Goal: Information Seeking & Learning: Learn about a topic

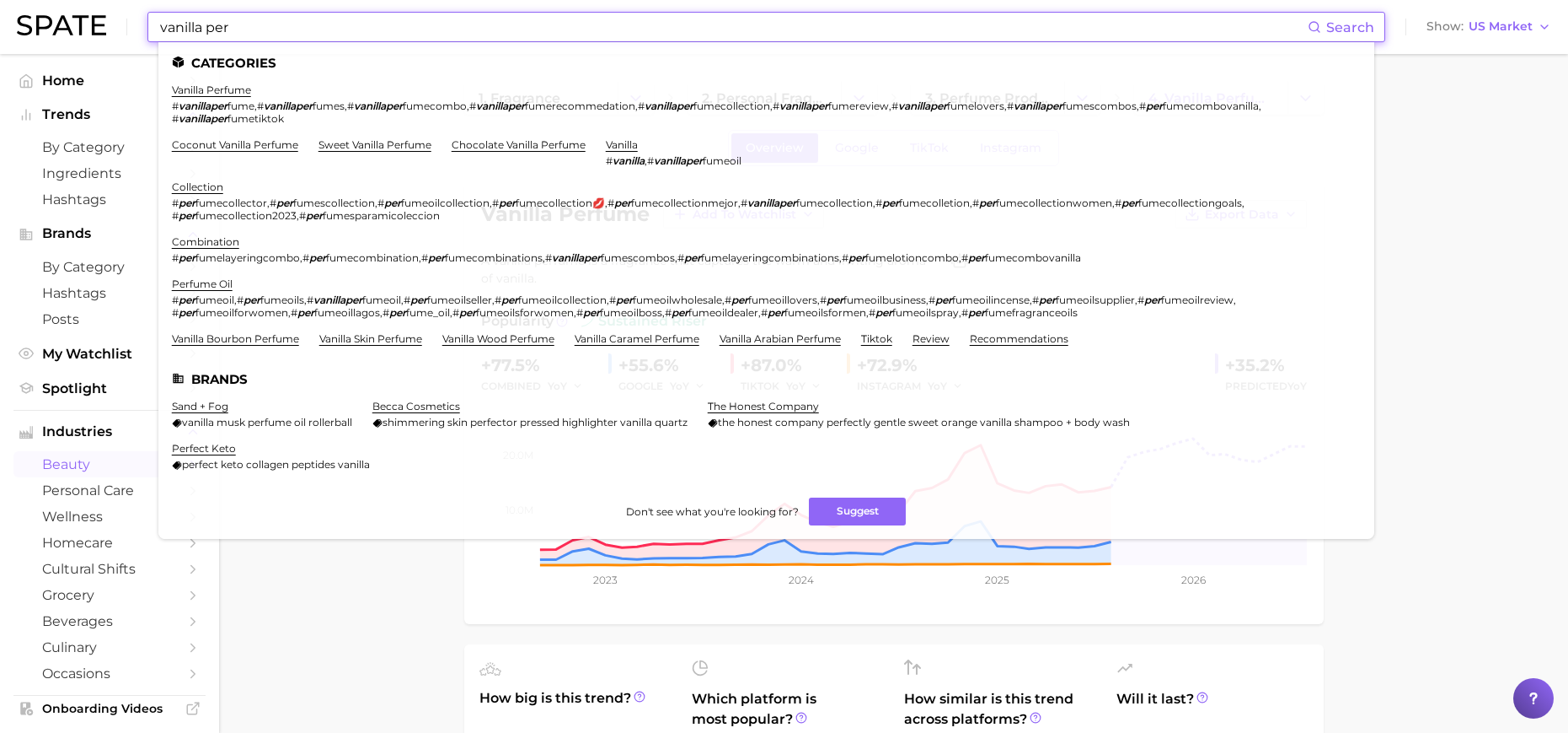
click at [554, 27] on input "vanilla per" at bounding box center [734, 27] width 1149 height 29
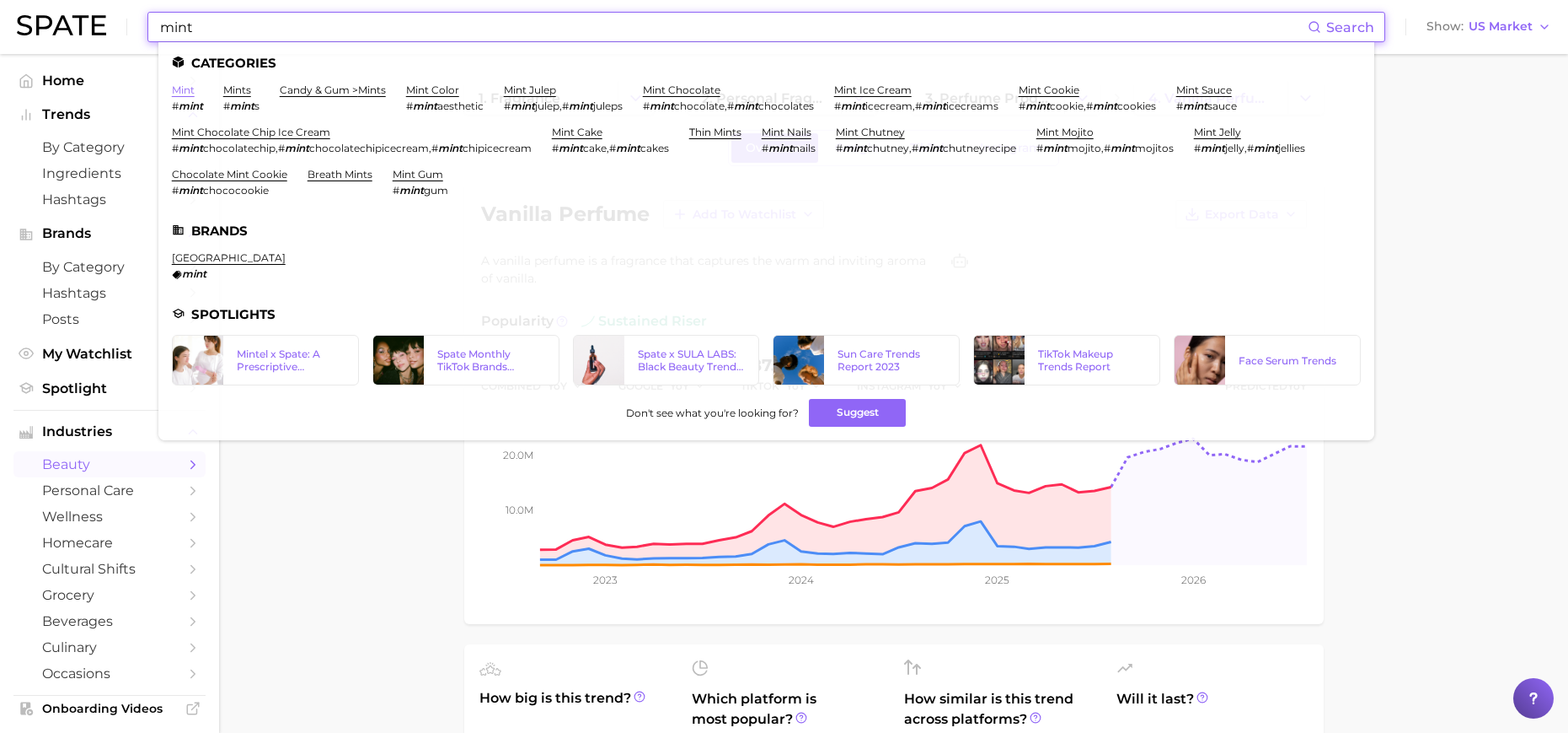
type input "mint"
click at [186, 91] on link "mint" at bounding box center [183, 90] width 22 height 13
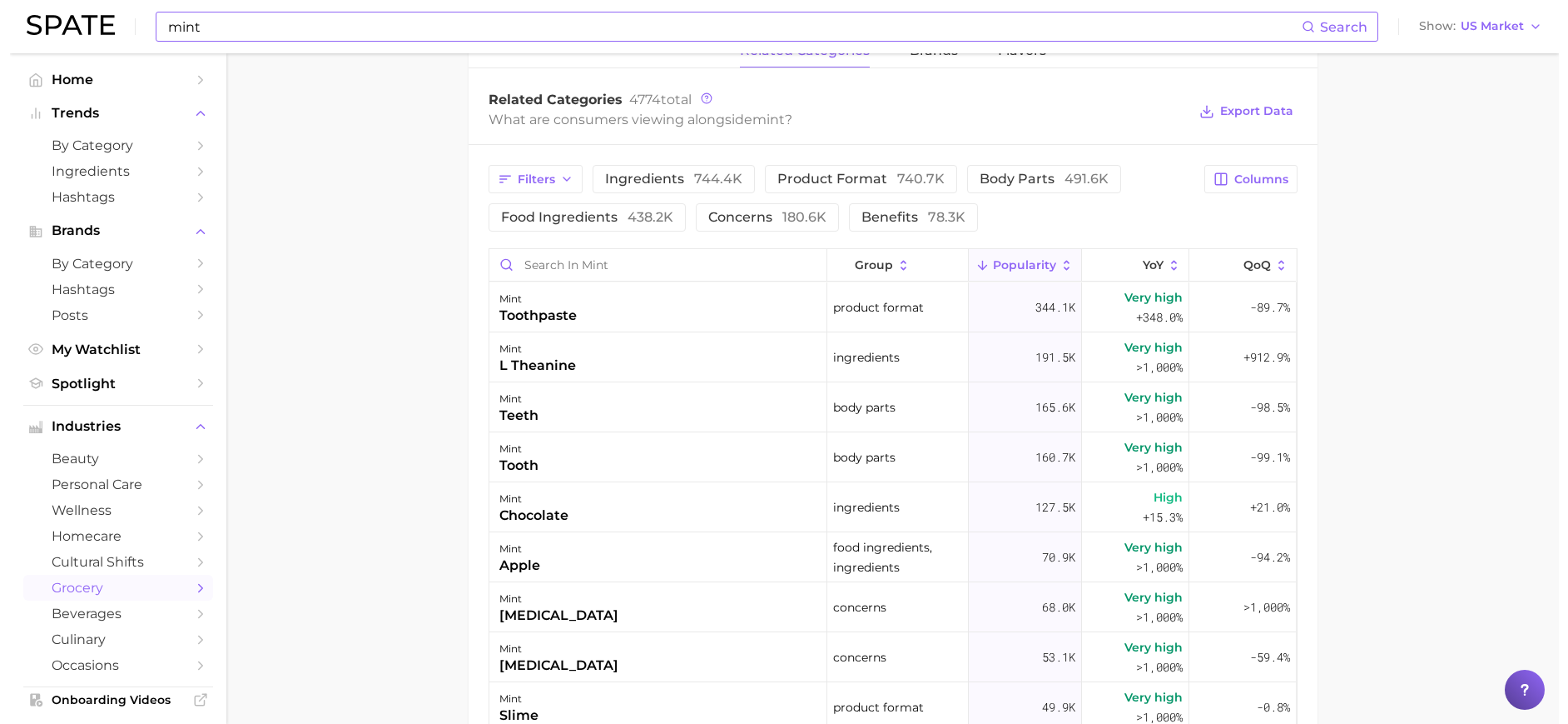
scroll to position [829, 0]
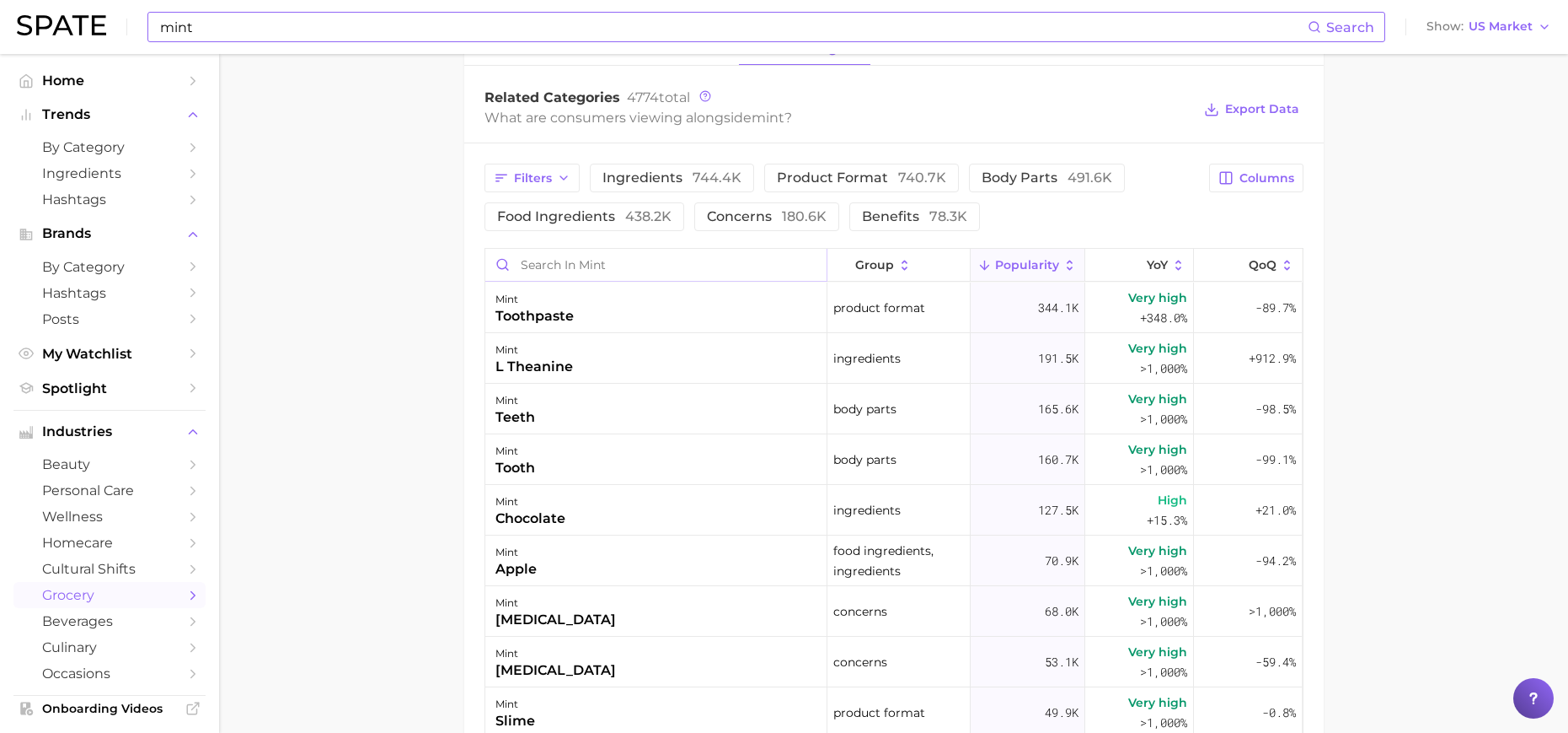
click at [664, 261] on input "Search in mint" at bounding box center [655, 265] width 341 height 32
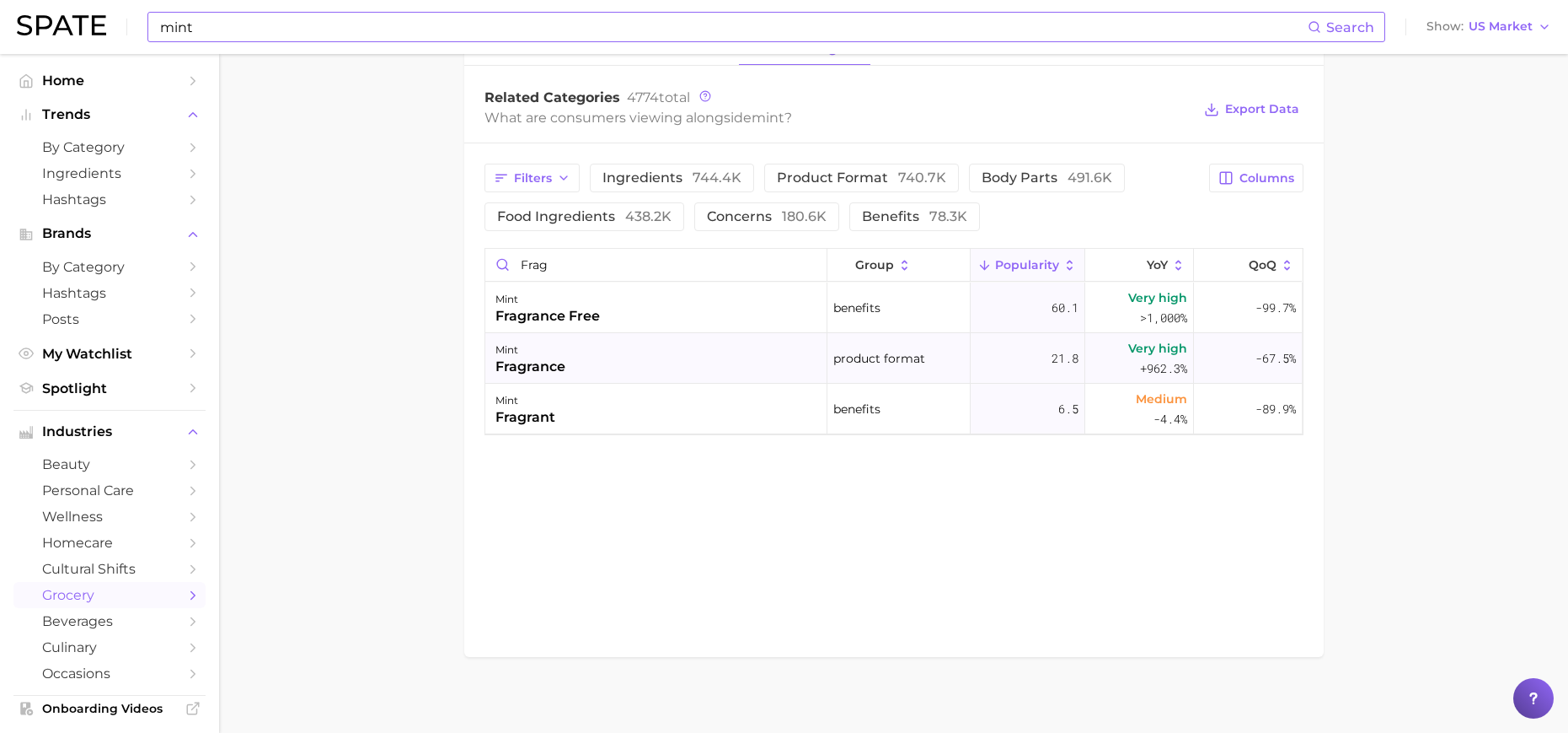
drag, startPoint x: 1146, startPoint y: 358, endPoint x: 1127, endPoint y: 363, distance: 19.6
click at [1127, 363] on div "Very high +962.3%" at bounding box center [1139, 358] width 108 height 50
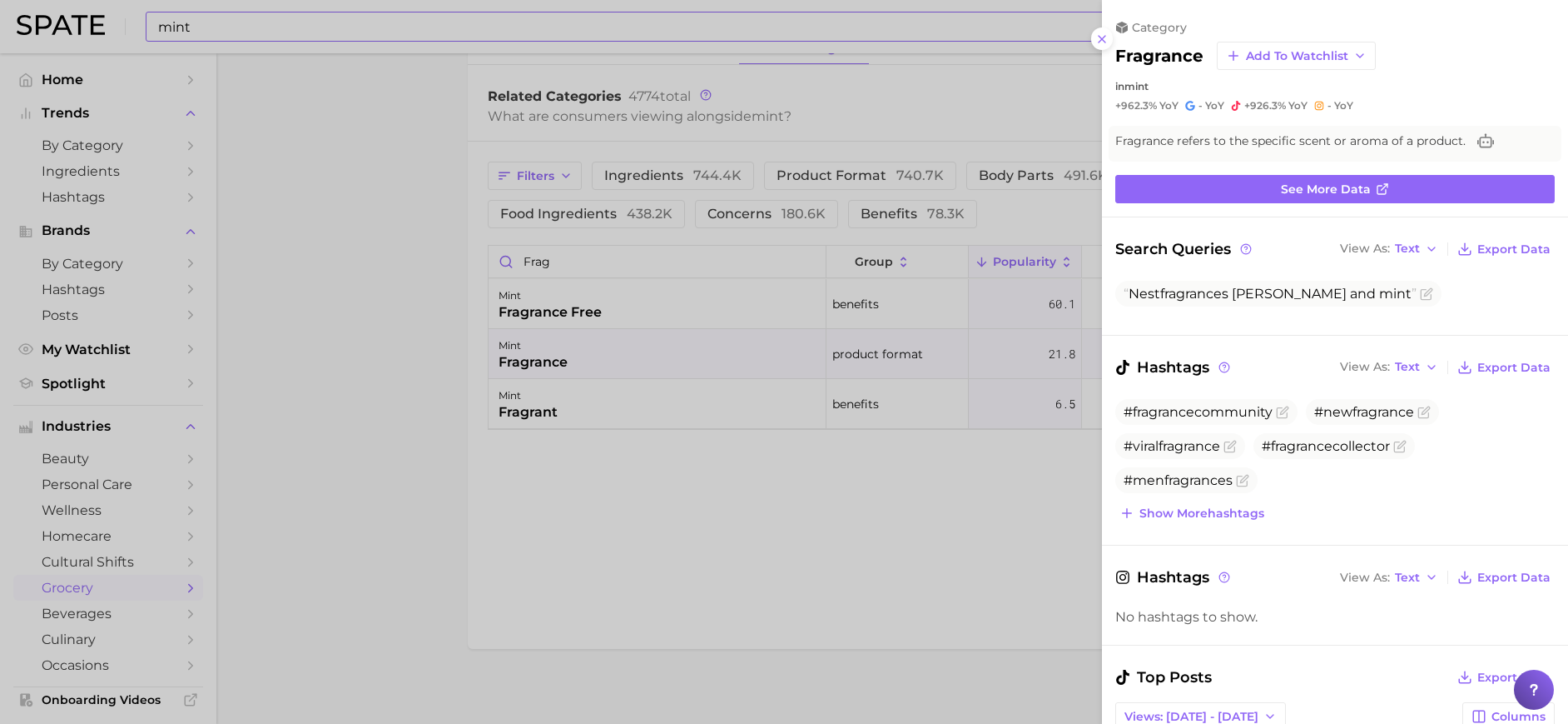
scroll to position [0, 0]
click at [1026, 529] on div at bounding box center [784, 362] width 1568 height 724
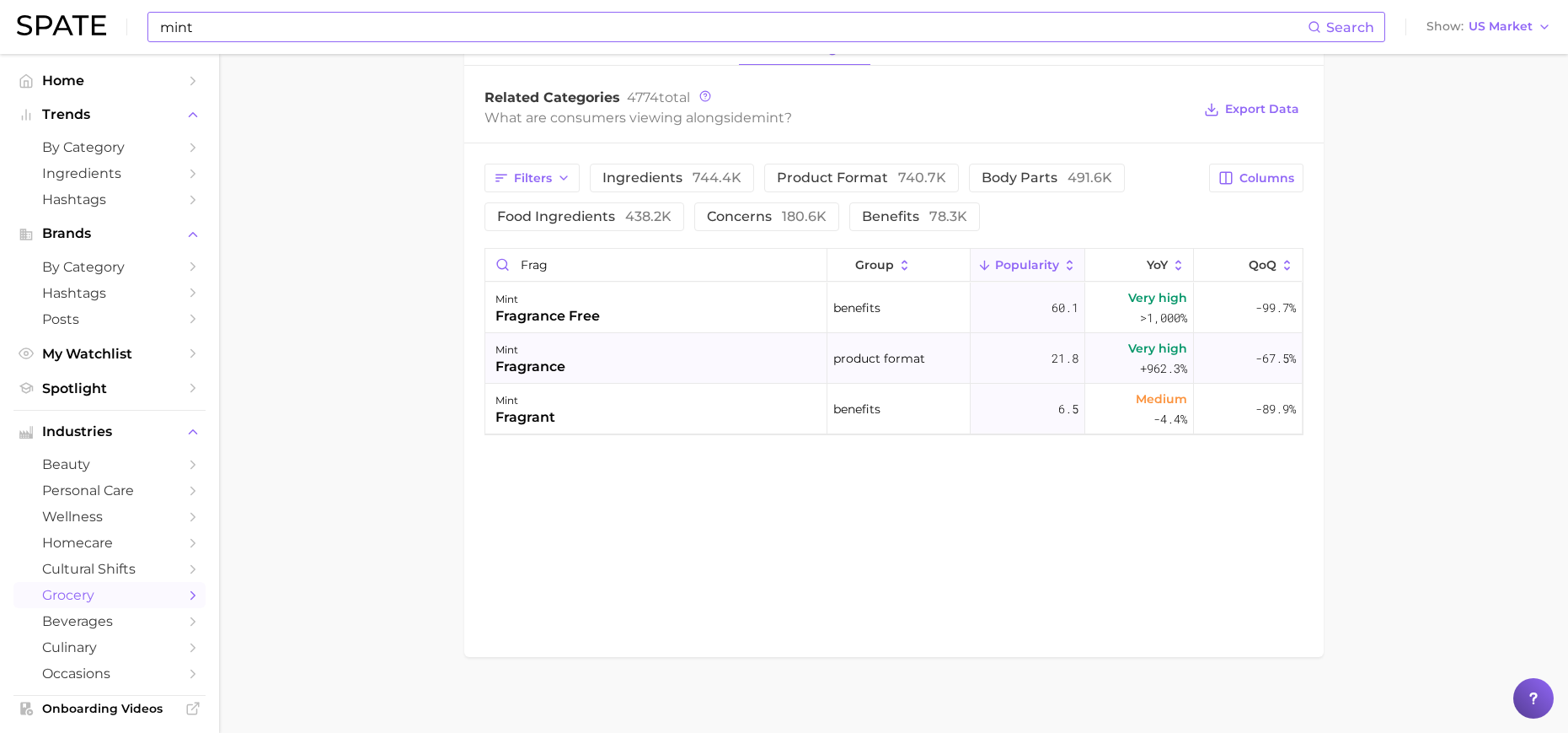
click at [1119, 356] on div "Very high +962.3%" at bounding box center [1139, 358] width 108 height 50
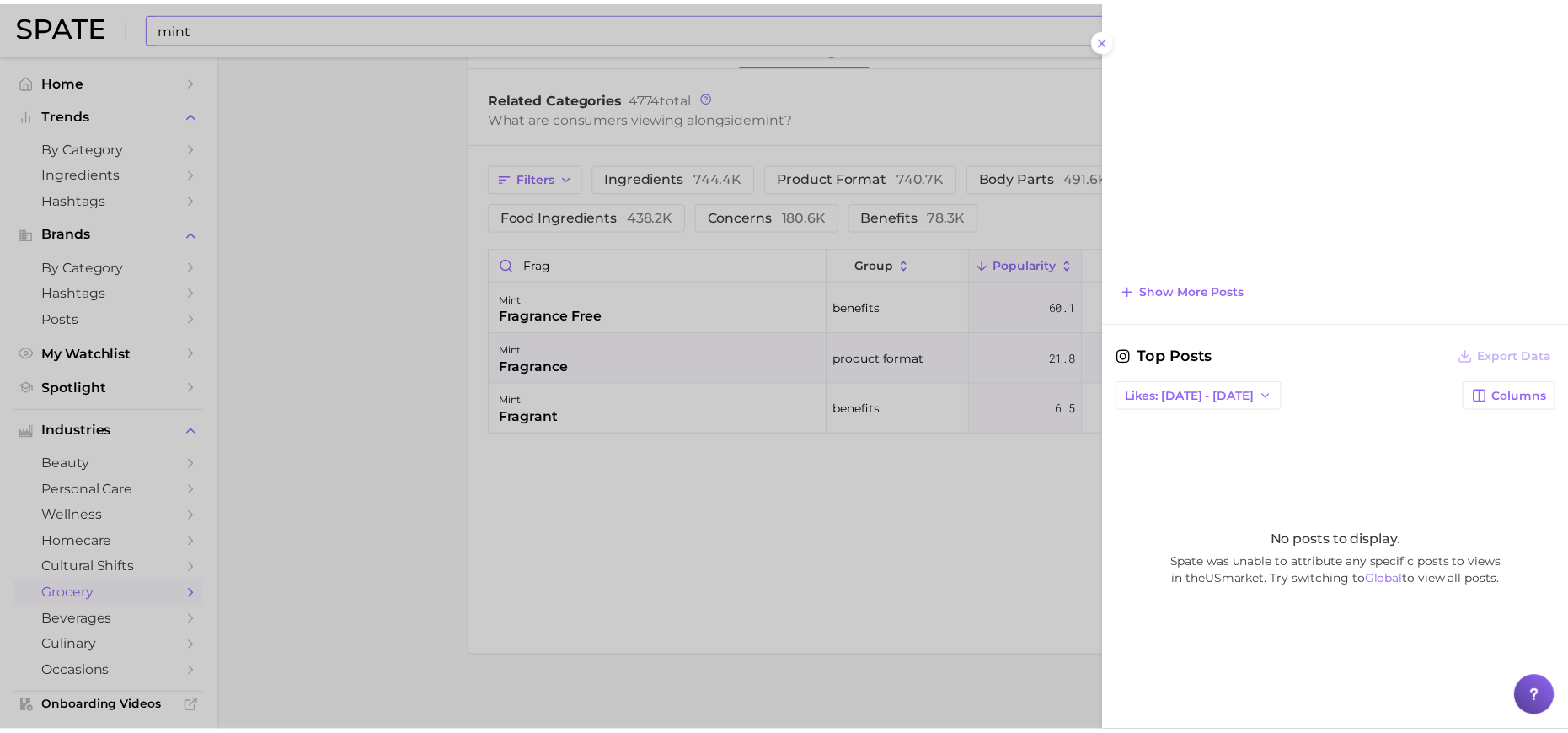
scroll to position [733, 0]
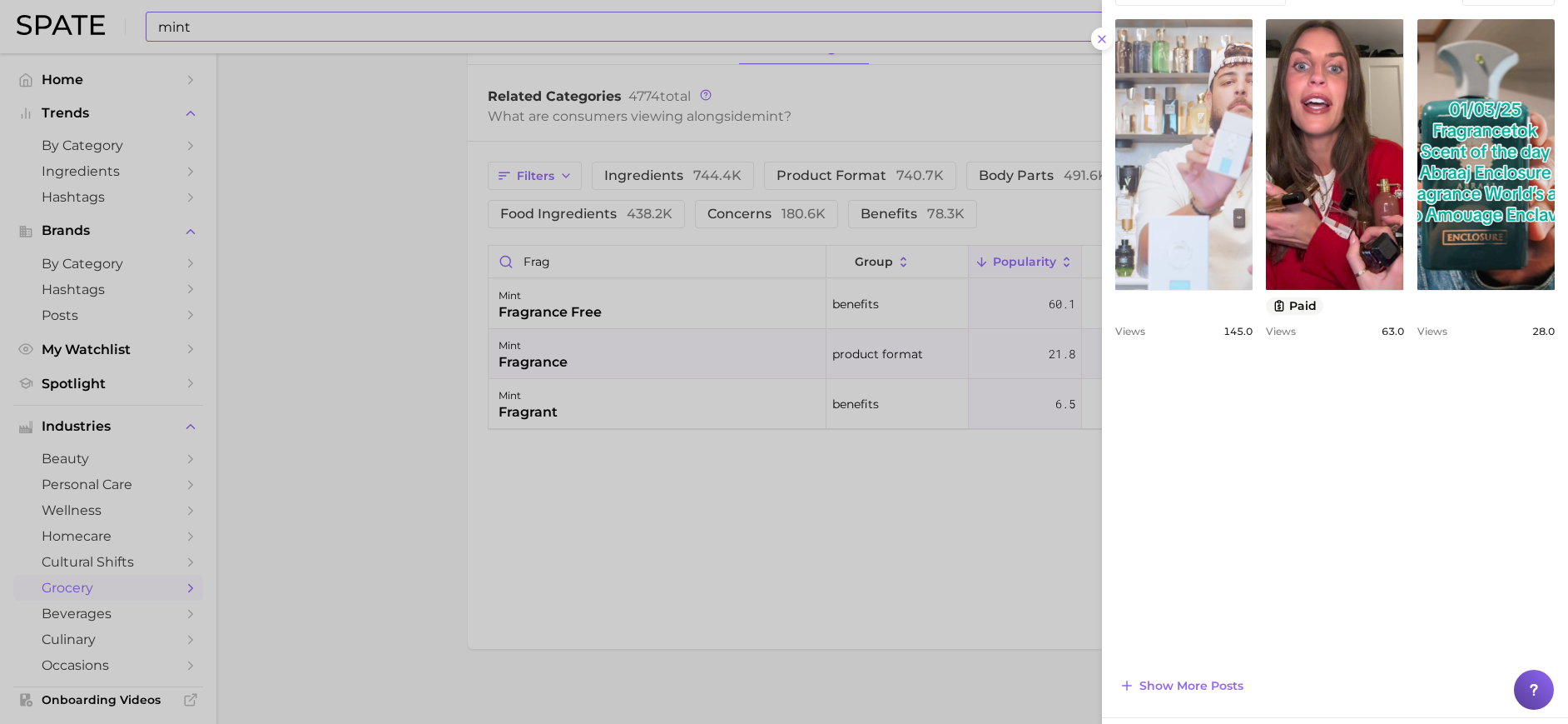
click at [1217, 151] on link "view post on TikTok" at bounding box center [1183, 154] width 138 height 271
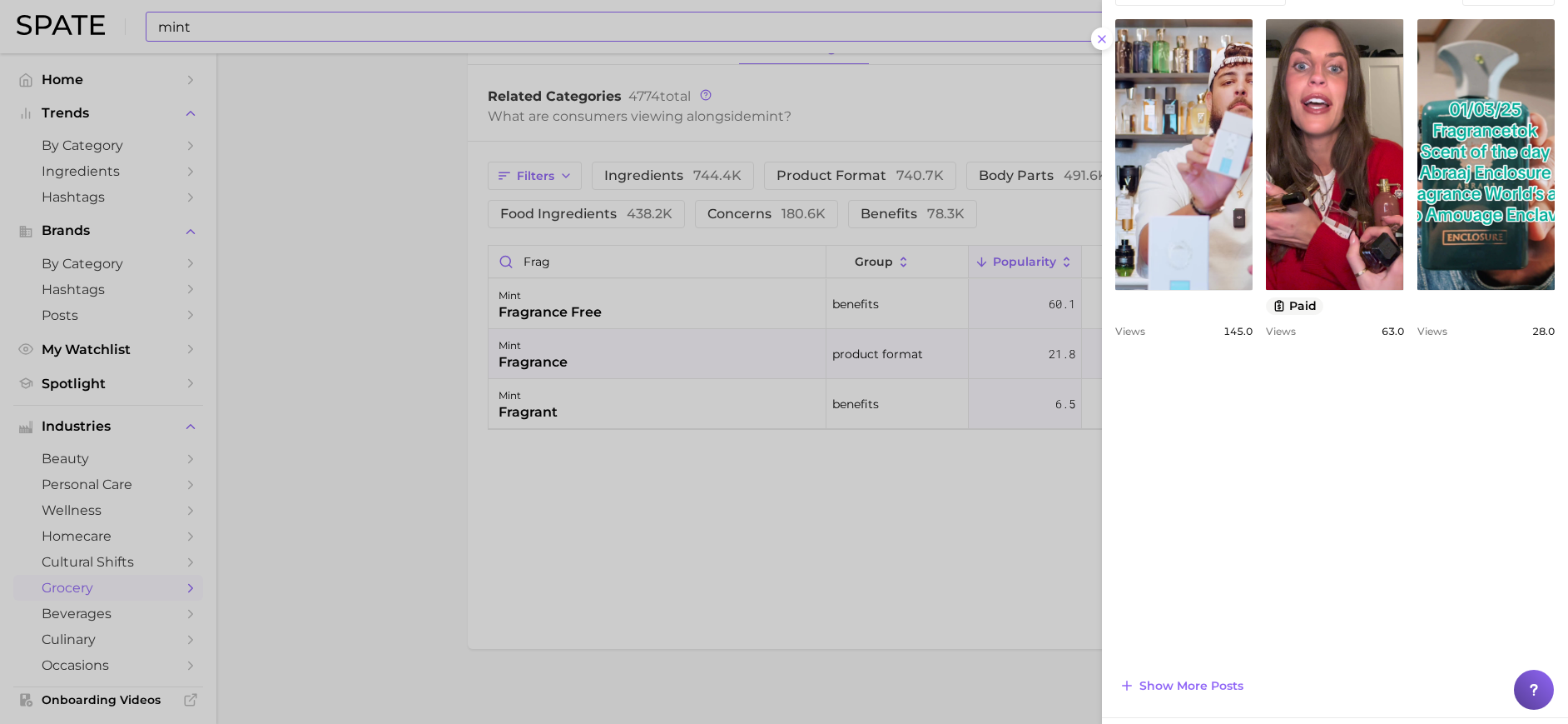
click at [822, 608] on div at bounding box center [784, 362] width 1568 height 724
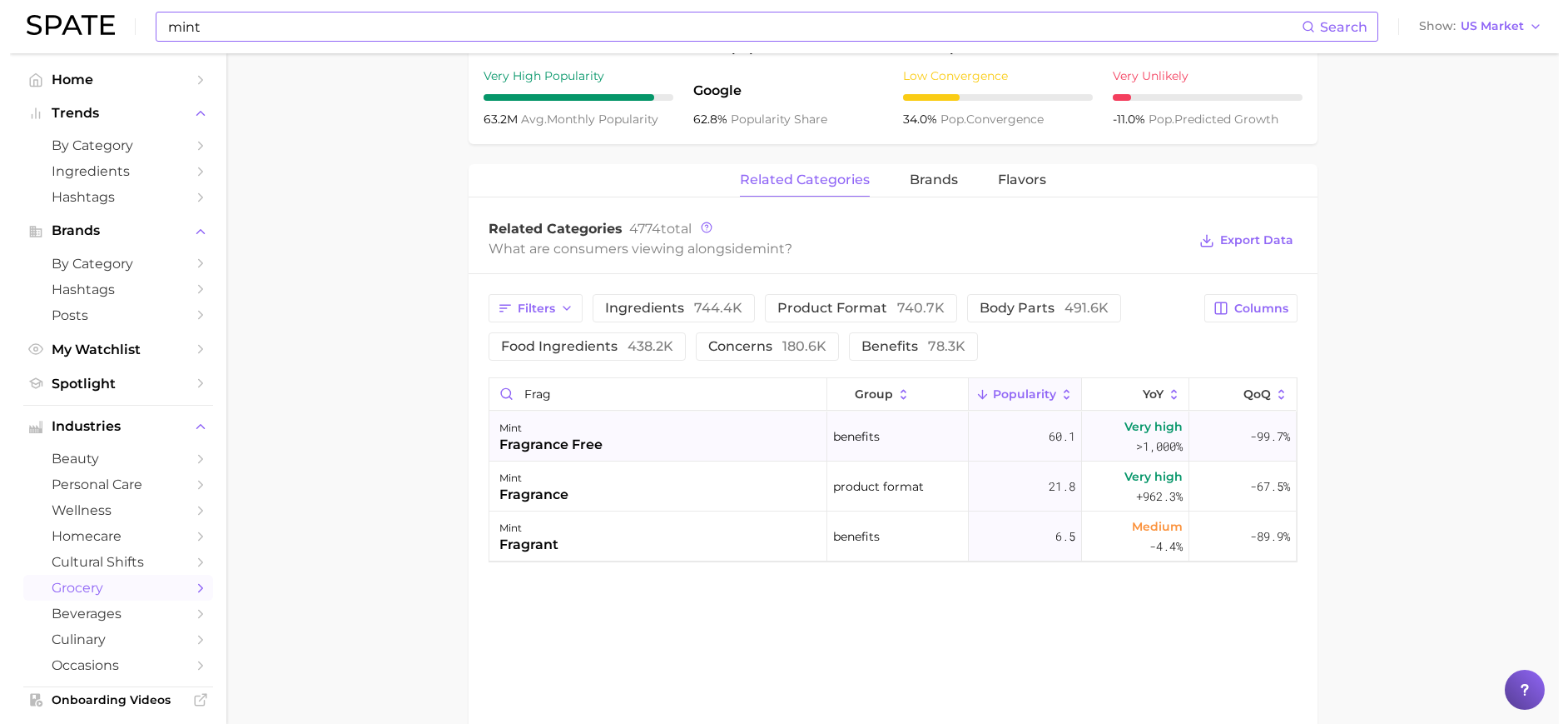
scroll to position [707, 0]
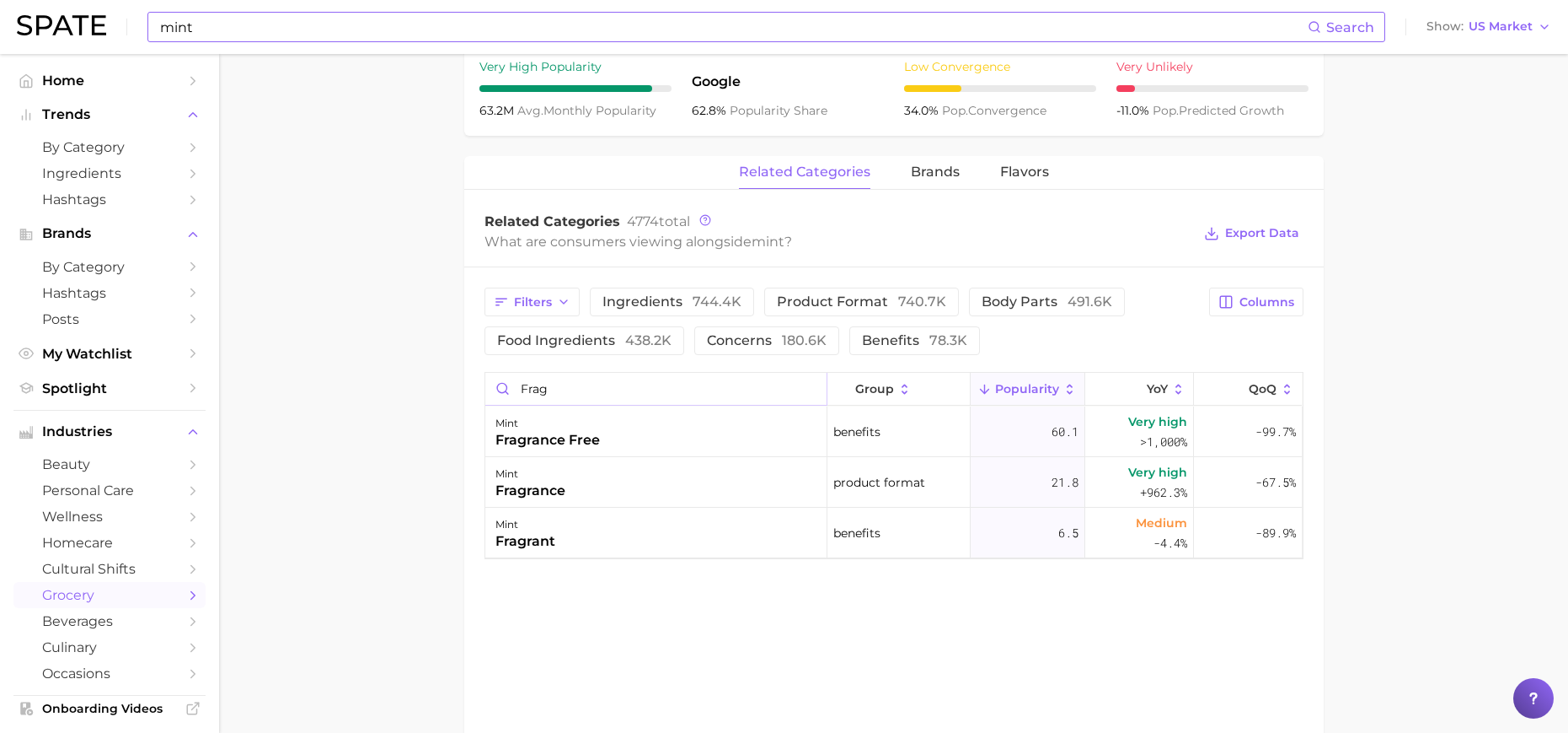
click at [570, 386] on input "frag" at bounding box center [655, 389] width 341 height 32
click at [592, 435] on div "mint perfume" at bounding box center [656, 432] width 342 height 50
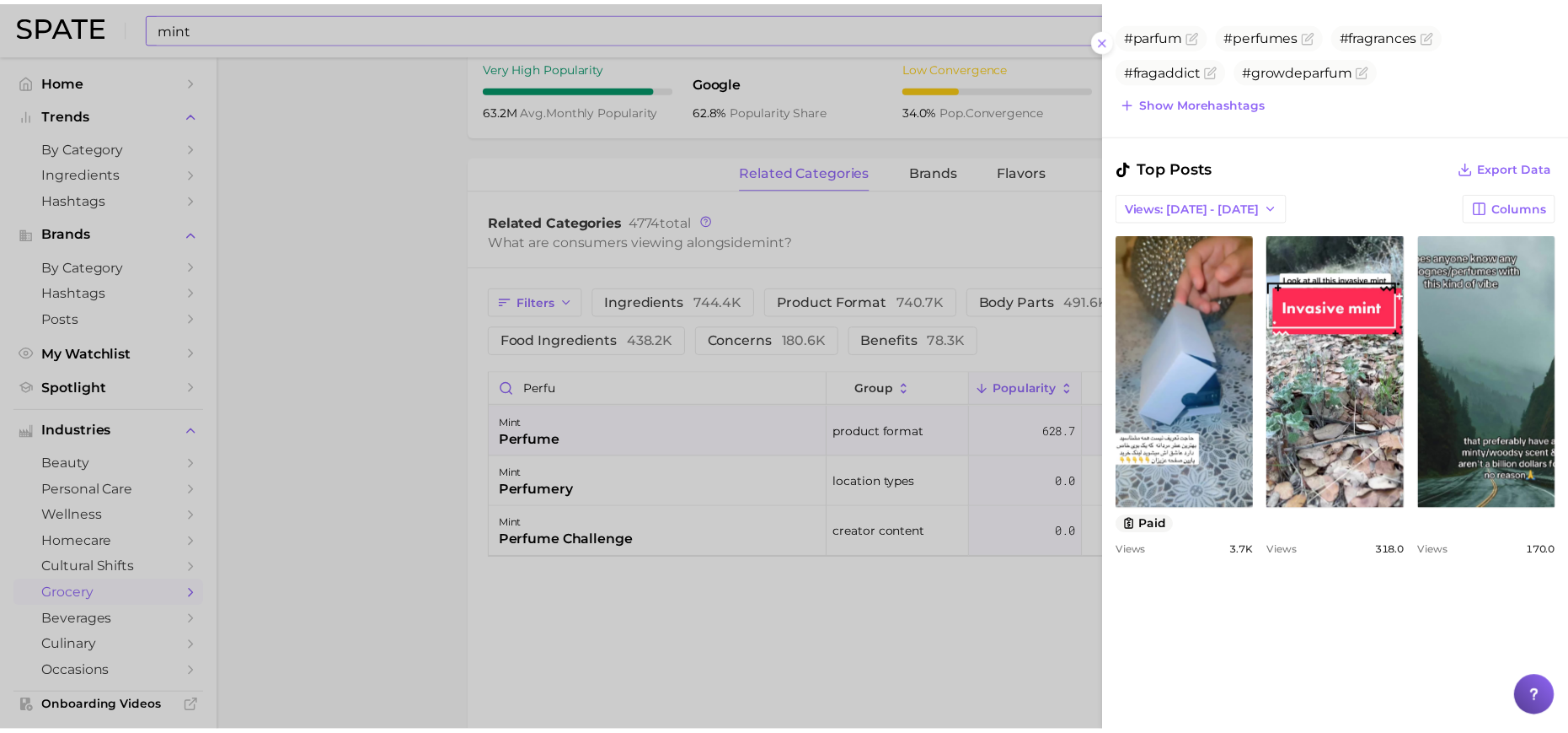
scroll to position [642, 0]
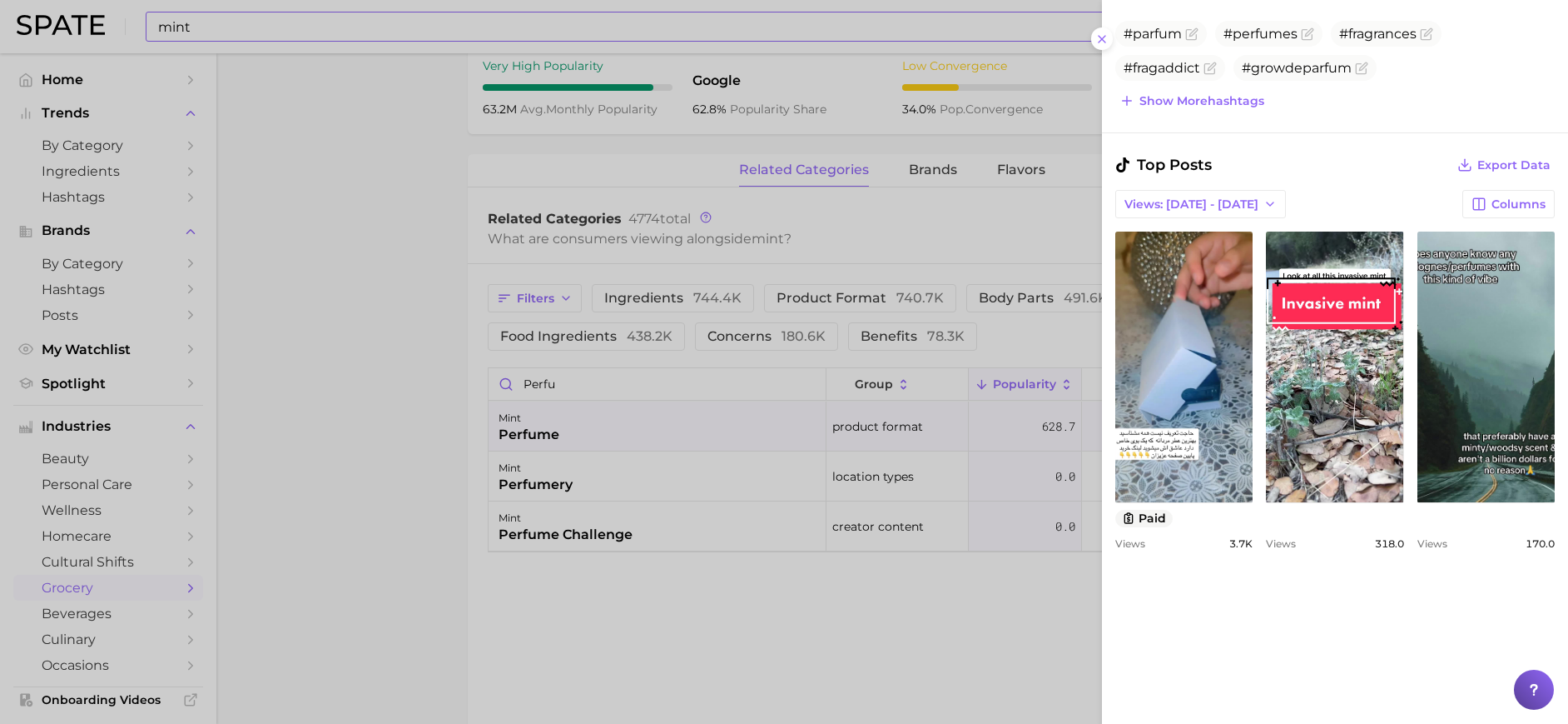
click at [583, 363] on div at bounding box center [784, 362] width 1568 height 724
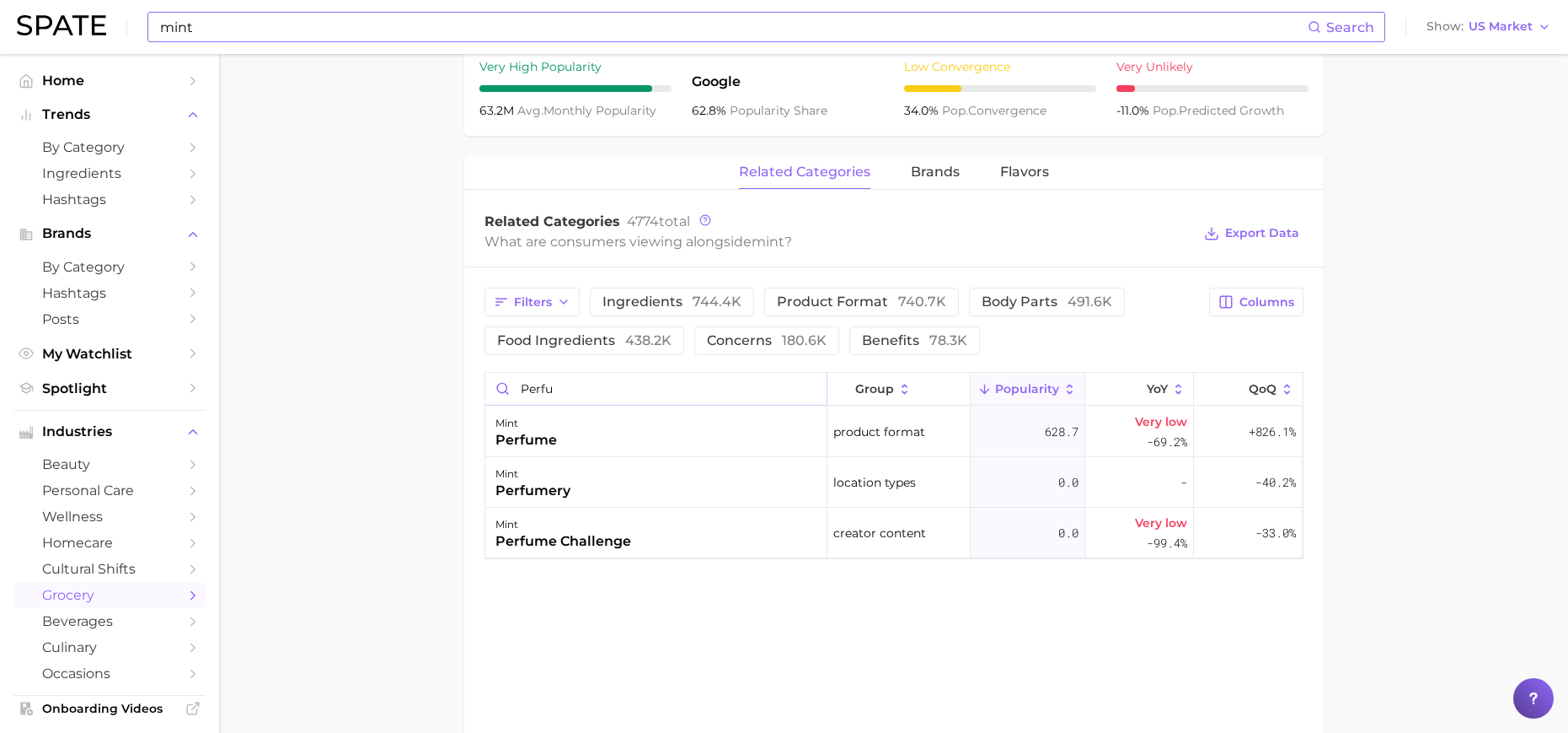
click at [583, 383] on input "perfu" at bounding box center [655, 389] width 341 height 32
type input "yumm"
click at [598, 388] on input "yumm" at bounding box center [655, 389] width 341 height 32
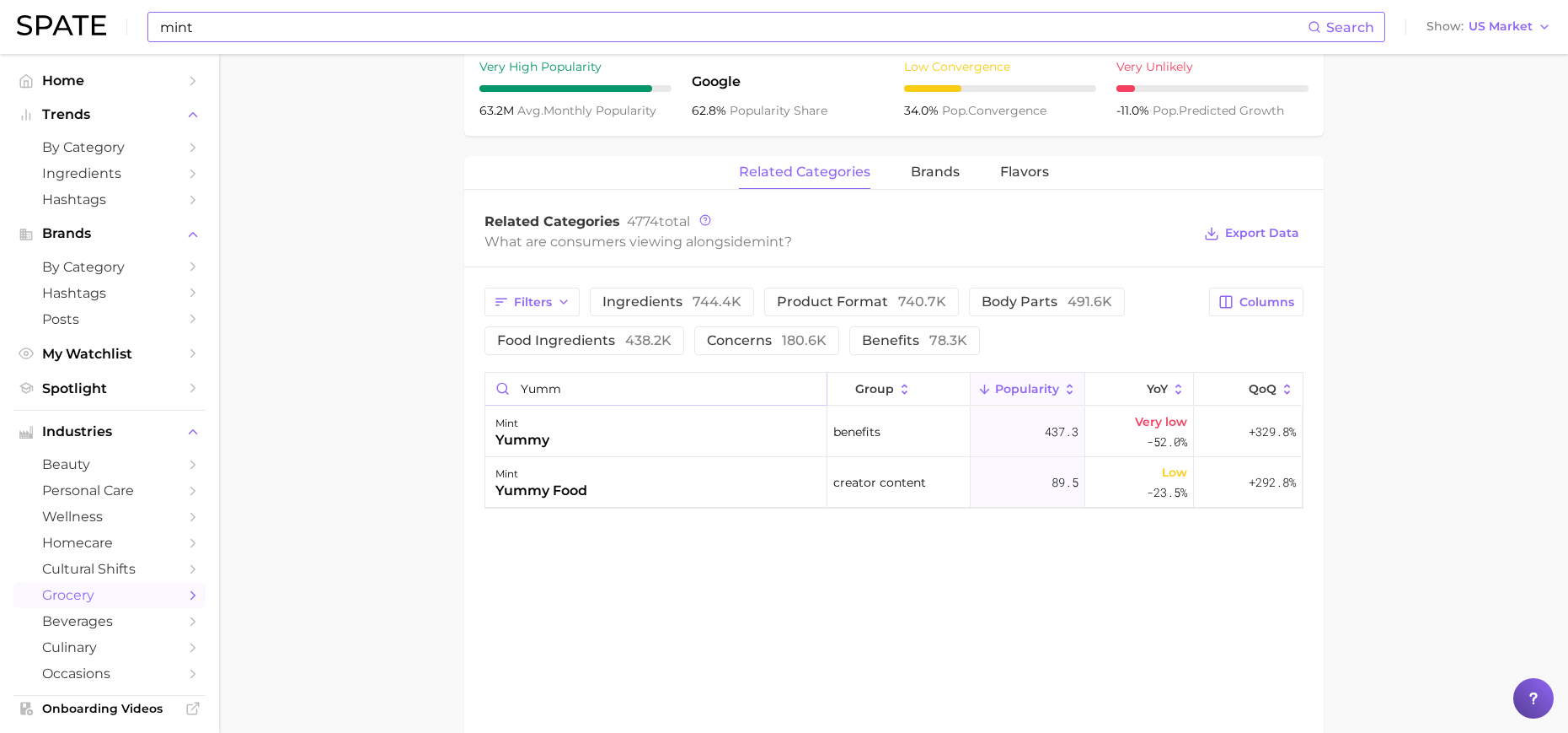
click at [598, 388] on input "yumm" at bounding box center [655, 389] width 341 height 32
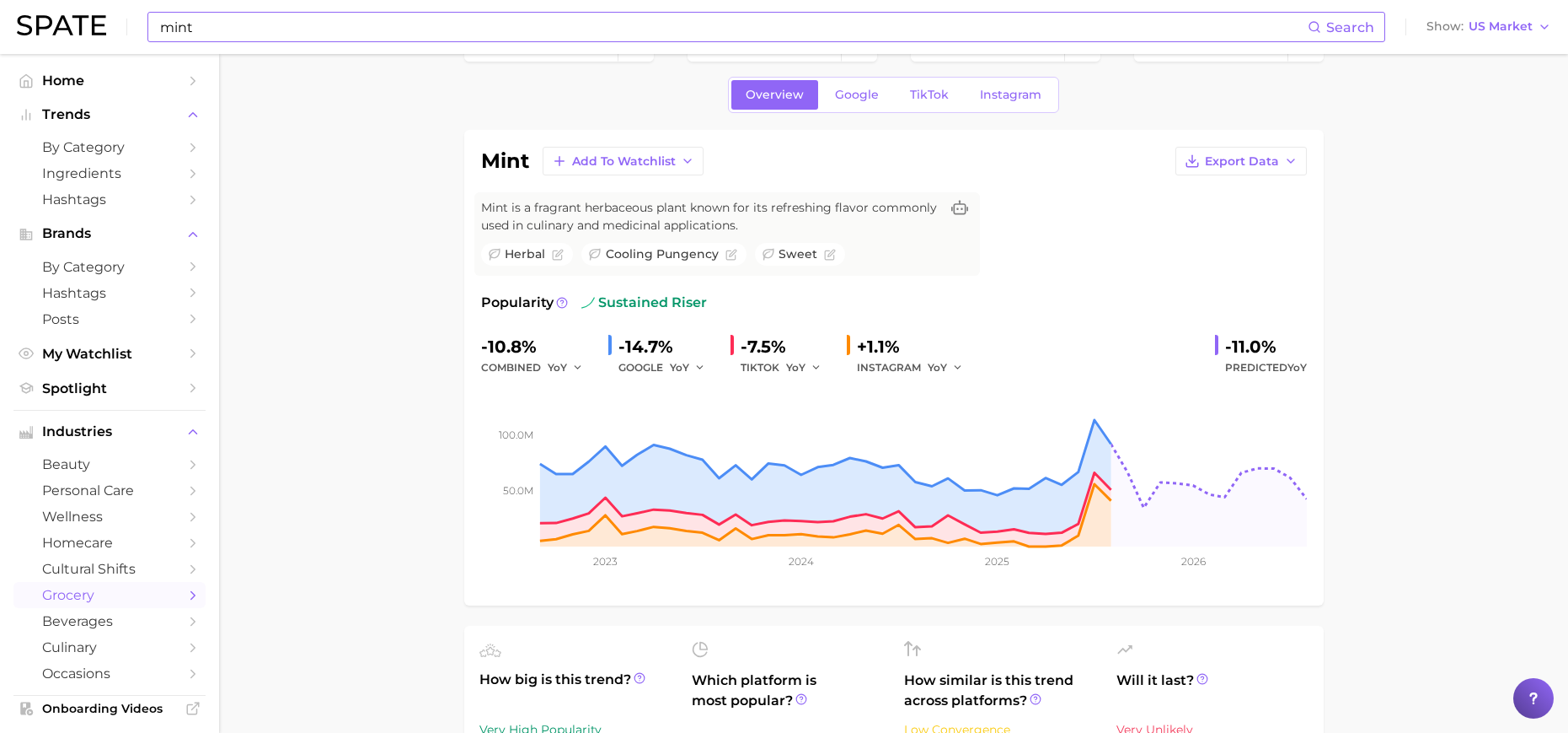
scroll to position [0, 0]
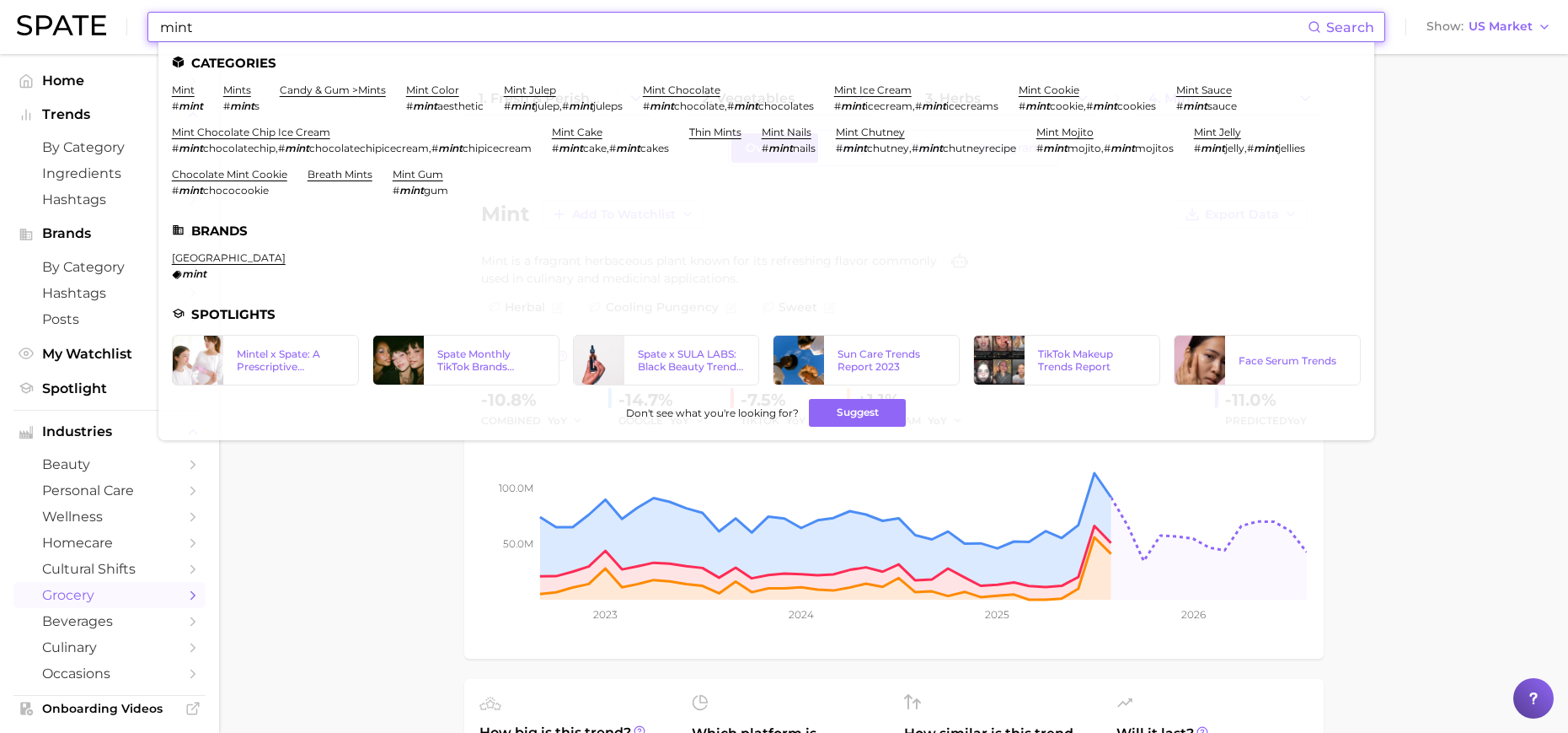
click at [476, 26] on input "mint" at bounding box center [734, 27] width 1149 height 29
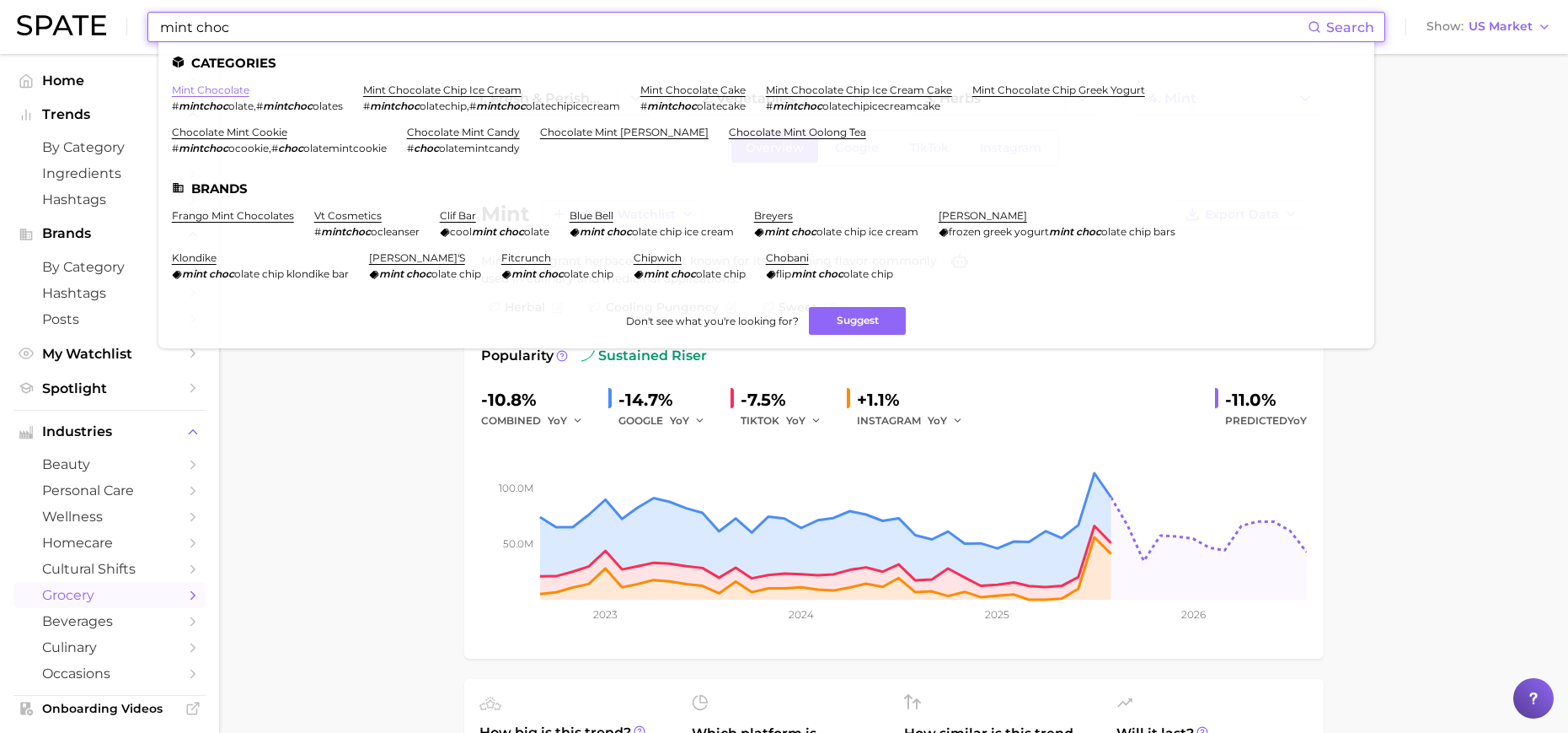
type input "mint choc"
click at [206, 93] on link "mint chocolate" at bounding box center [210, 90] width 78 height 13
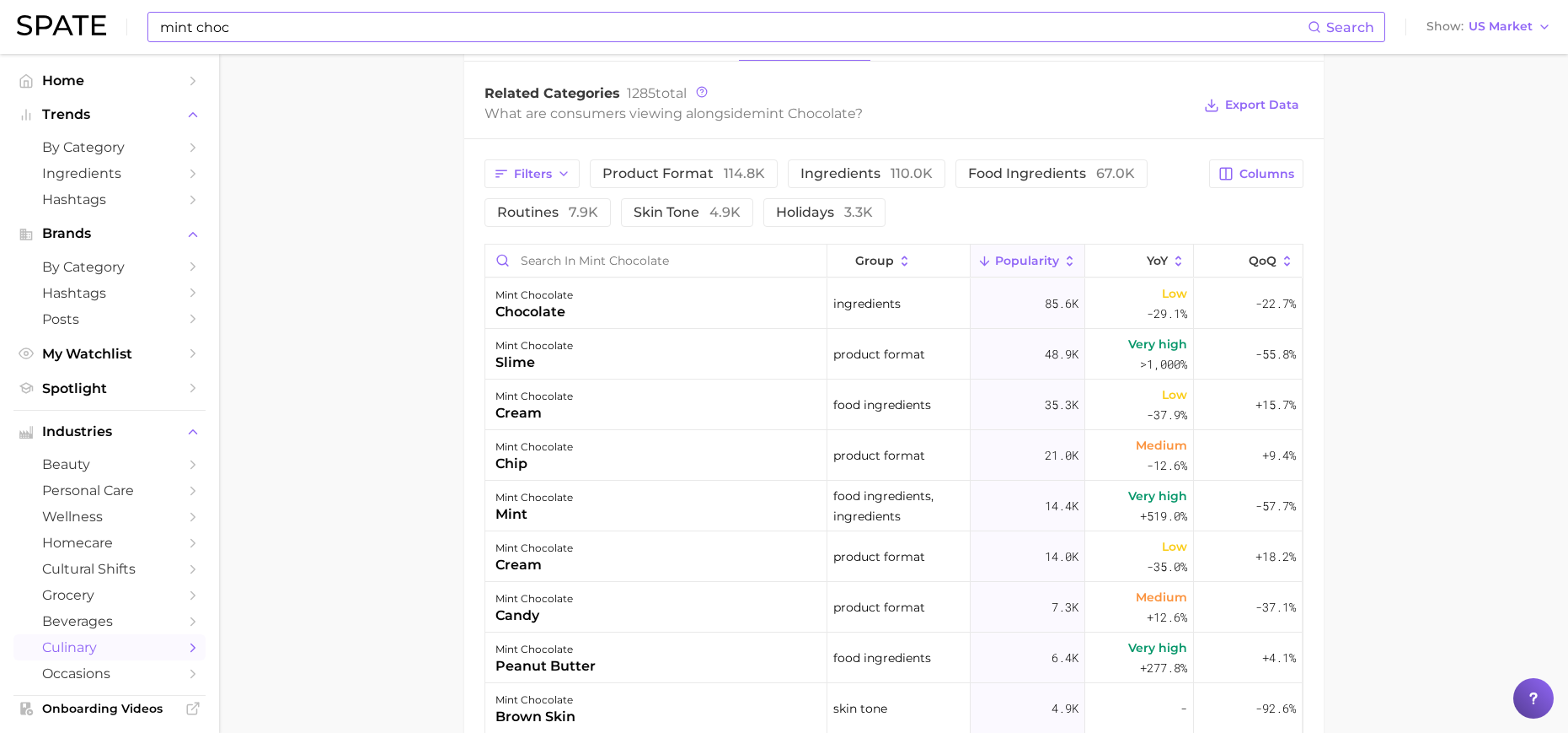
scroll to position [870, 0]
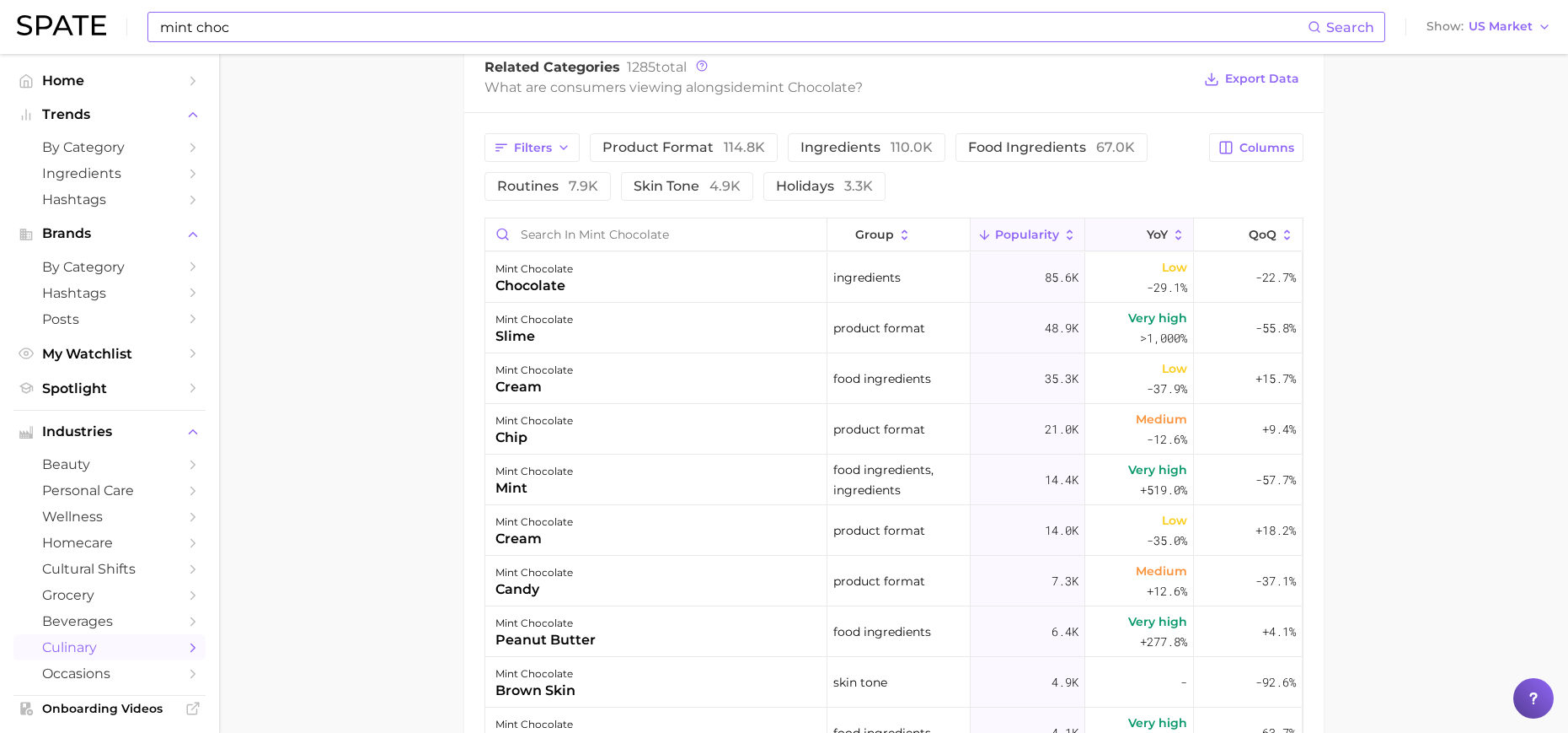
click at [1128, 233] on icon at bounding box center [1135, 235] width 15 height 15
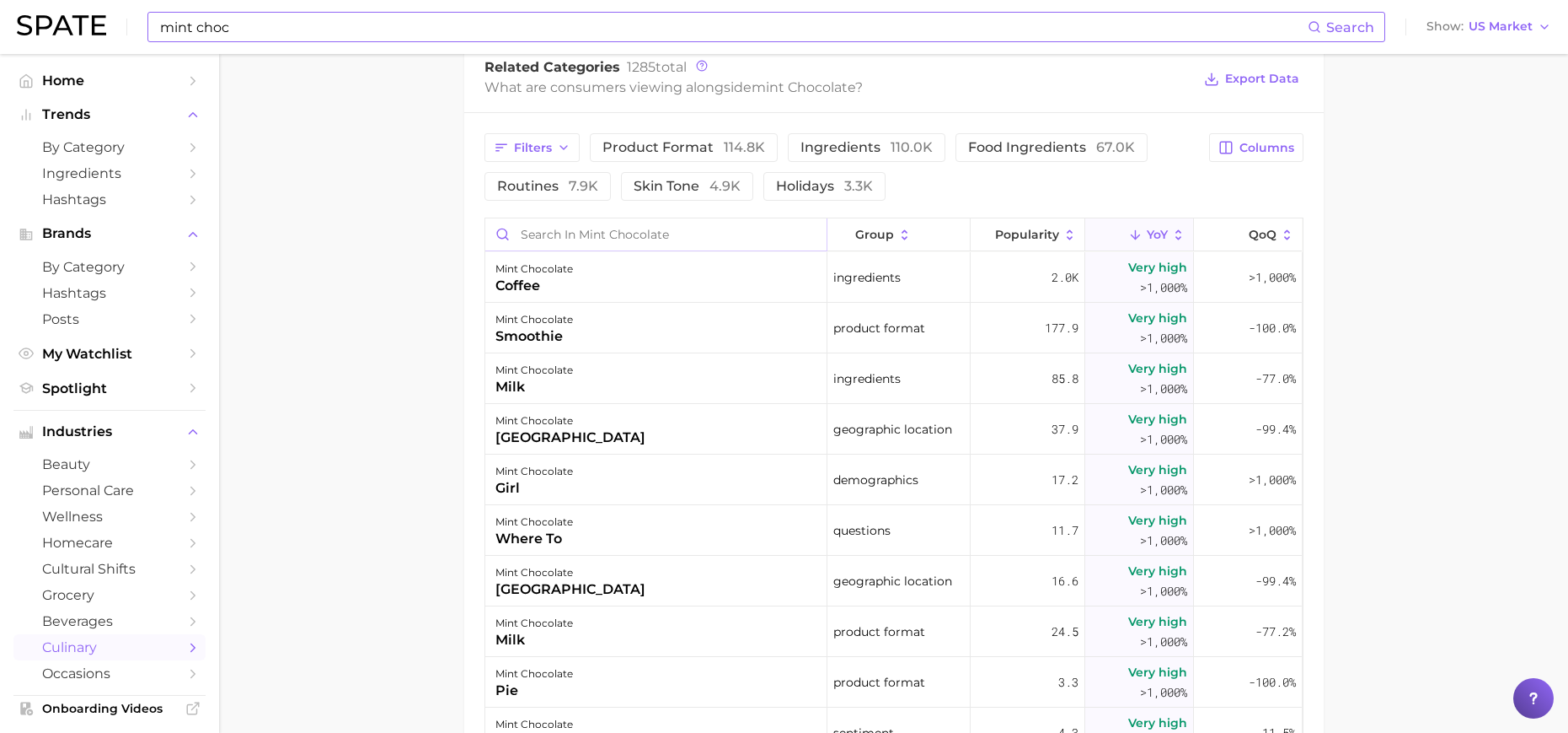
click at [630, 227] on input "Search in mint chocolate" at bounding box center [655, 235] width 341 height 32
click at [620, 228] on input "Search in mint chocolate" at bounding box center [655, 235] width 341 height 32
type input "c"
type input "o"
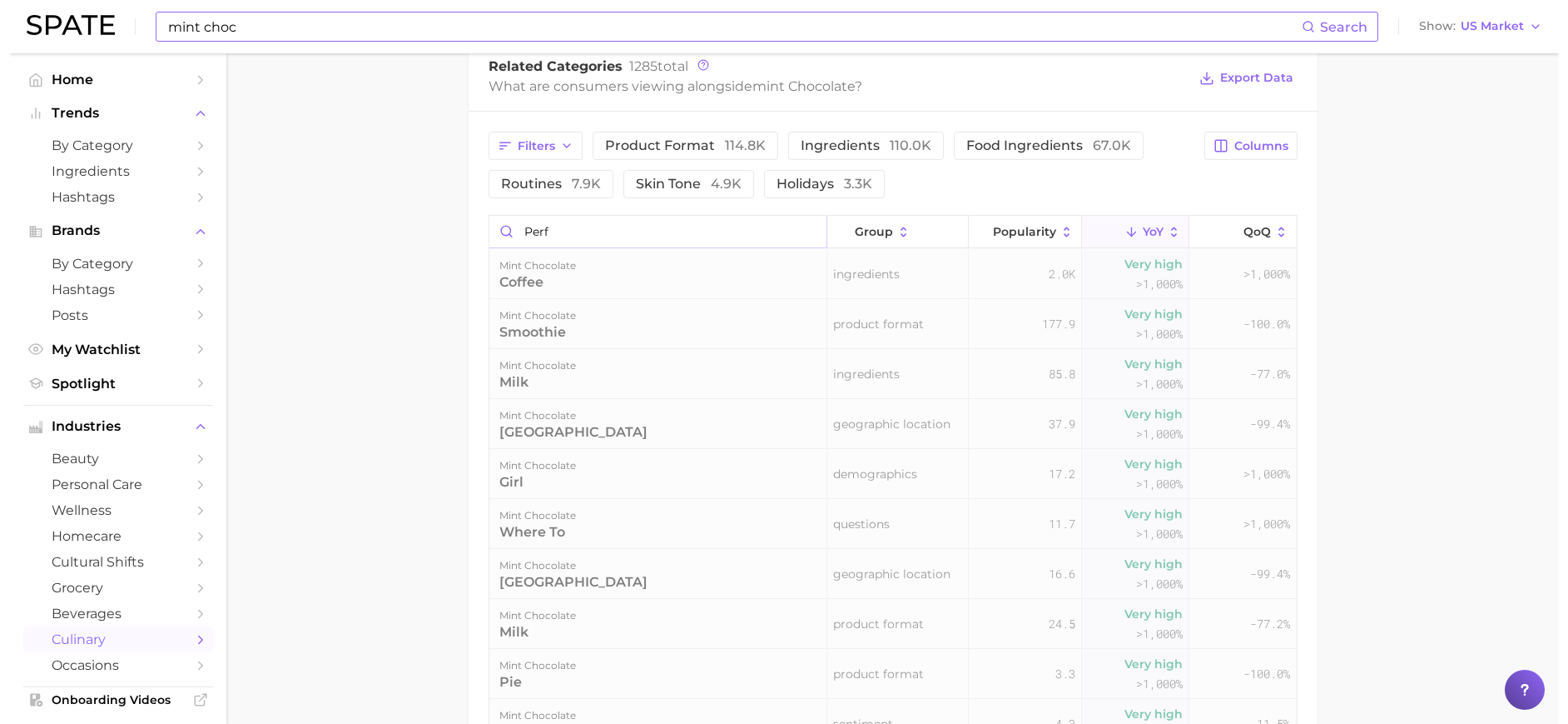
scroll to position [838, 0]
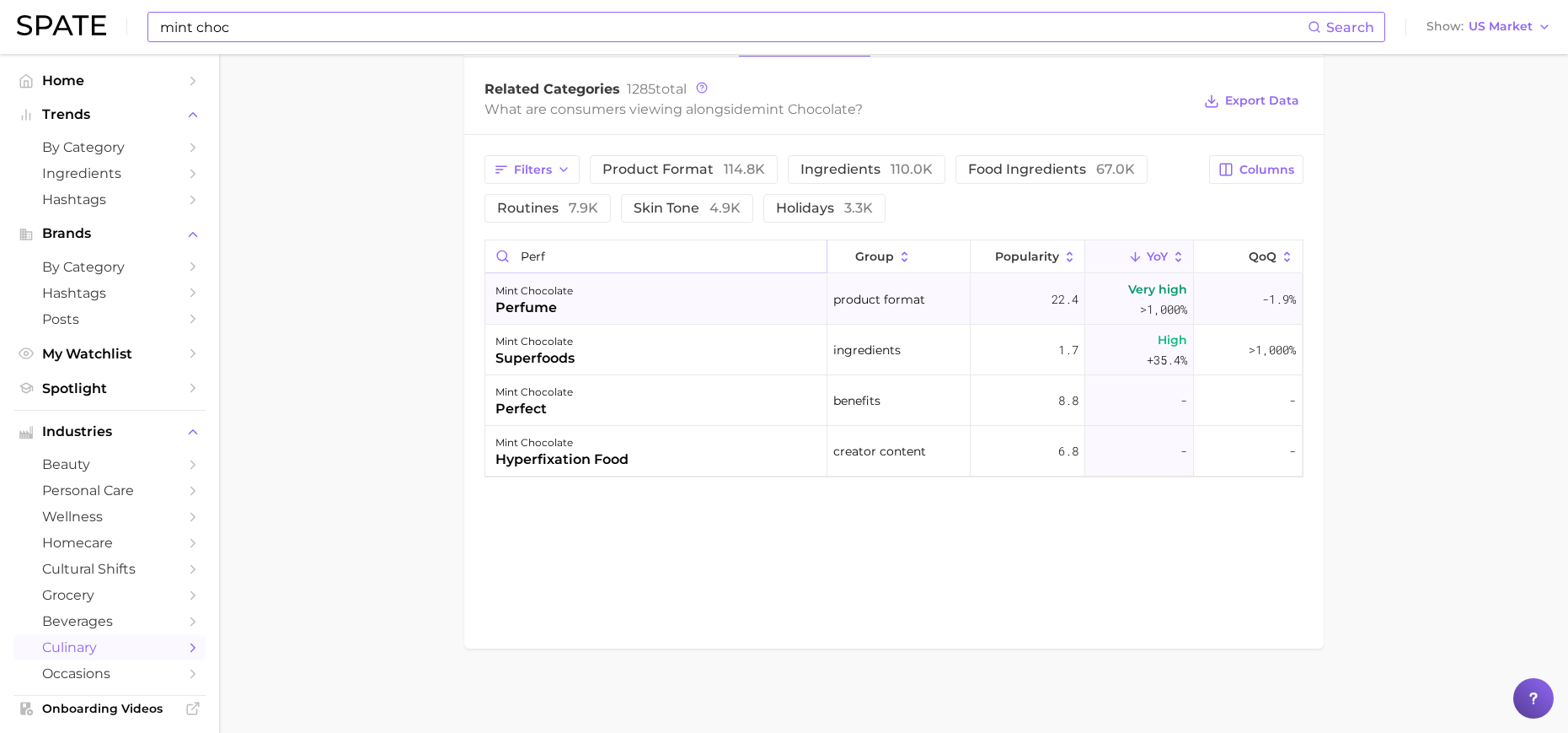
type input "perf"
drag, startPoint x: 629, startPoint y: 304, endPoint x: 575, endPoint y: 305, distance: 54.0
click at [575, 305] on div "mint chocolate perfume" at bounding box center [656, 299] width 342 height 50
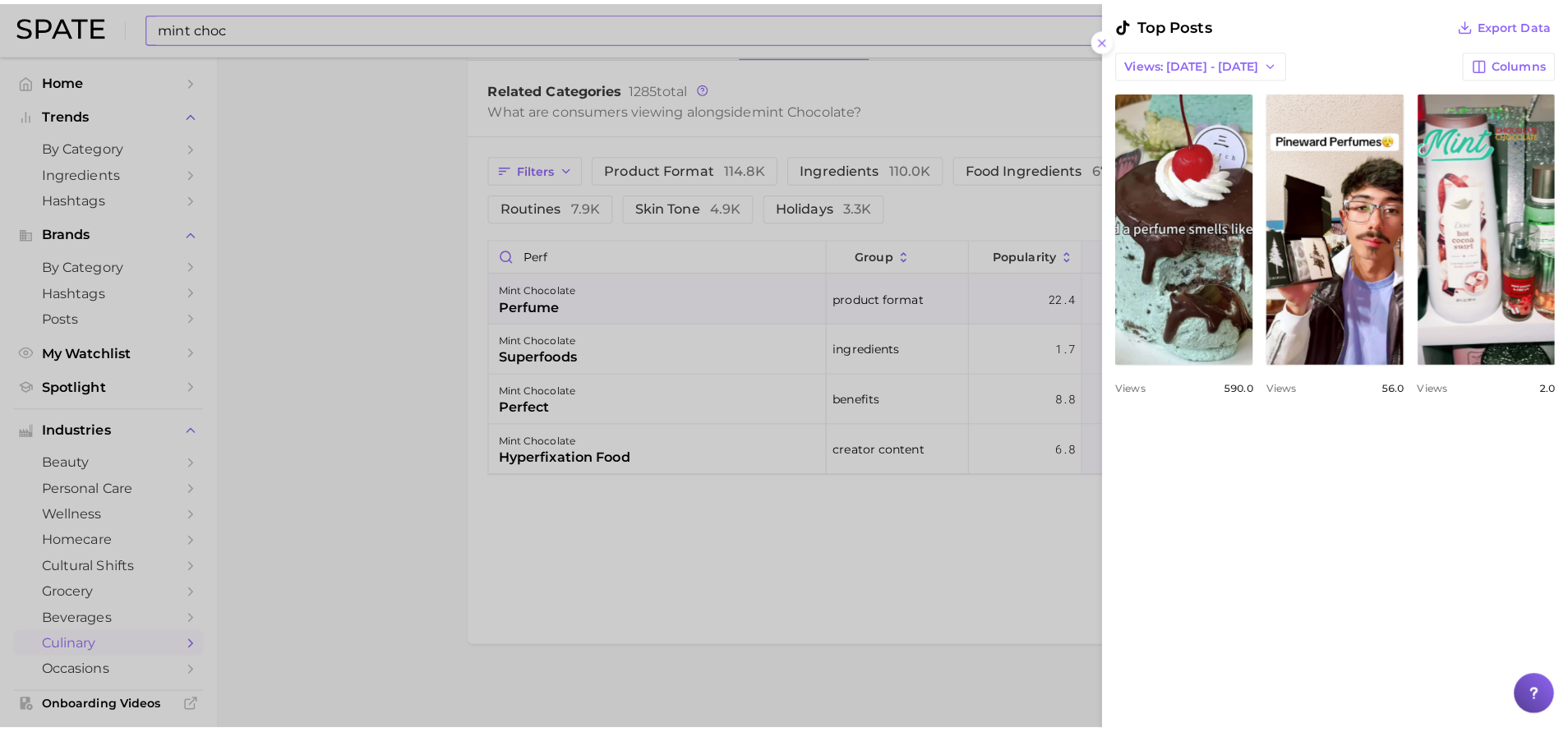
scroll to position [606, 0]
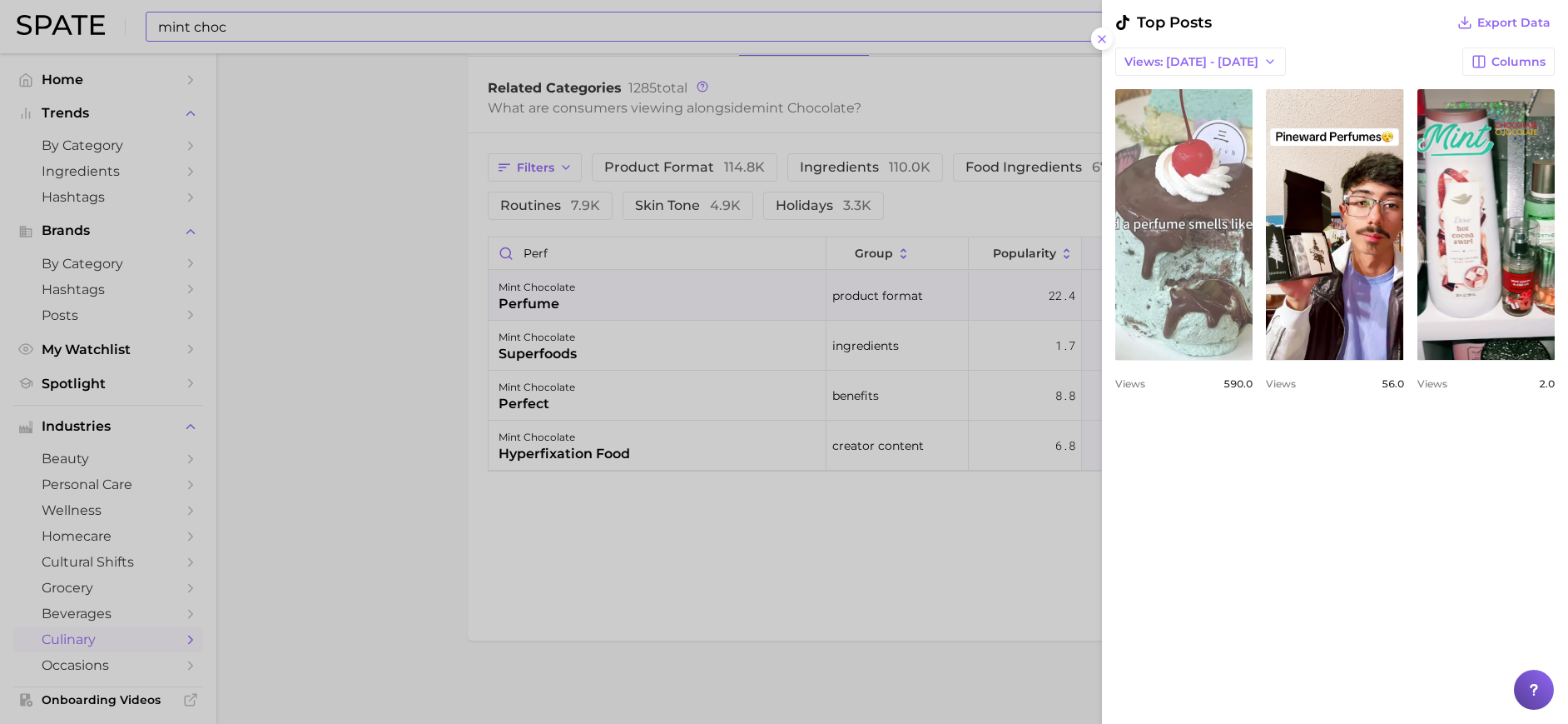
click at [1223, 262] on link "view post on TikTok" at bounding box center [1183, 223] width 138 height 271
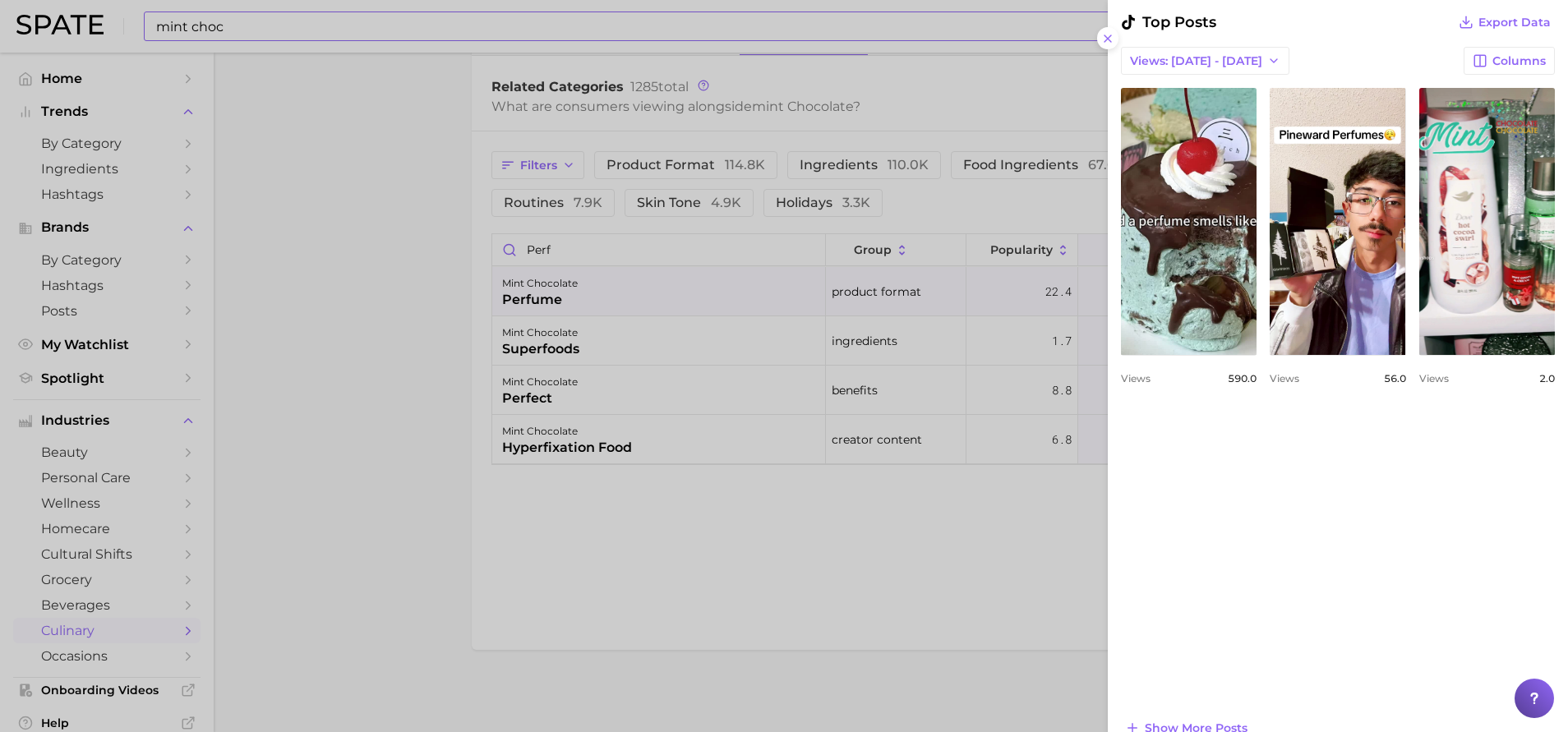
click at [314, 184] on div at bounding box center [784, 366] width 1568 height 732
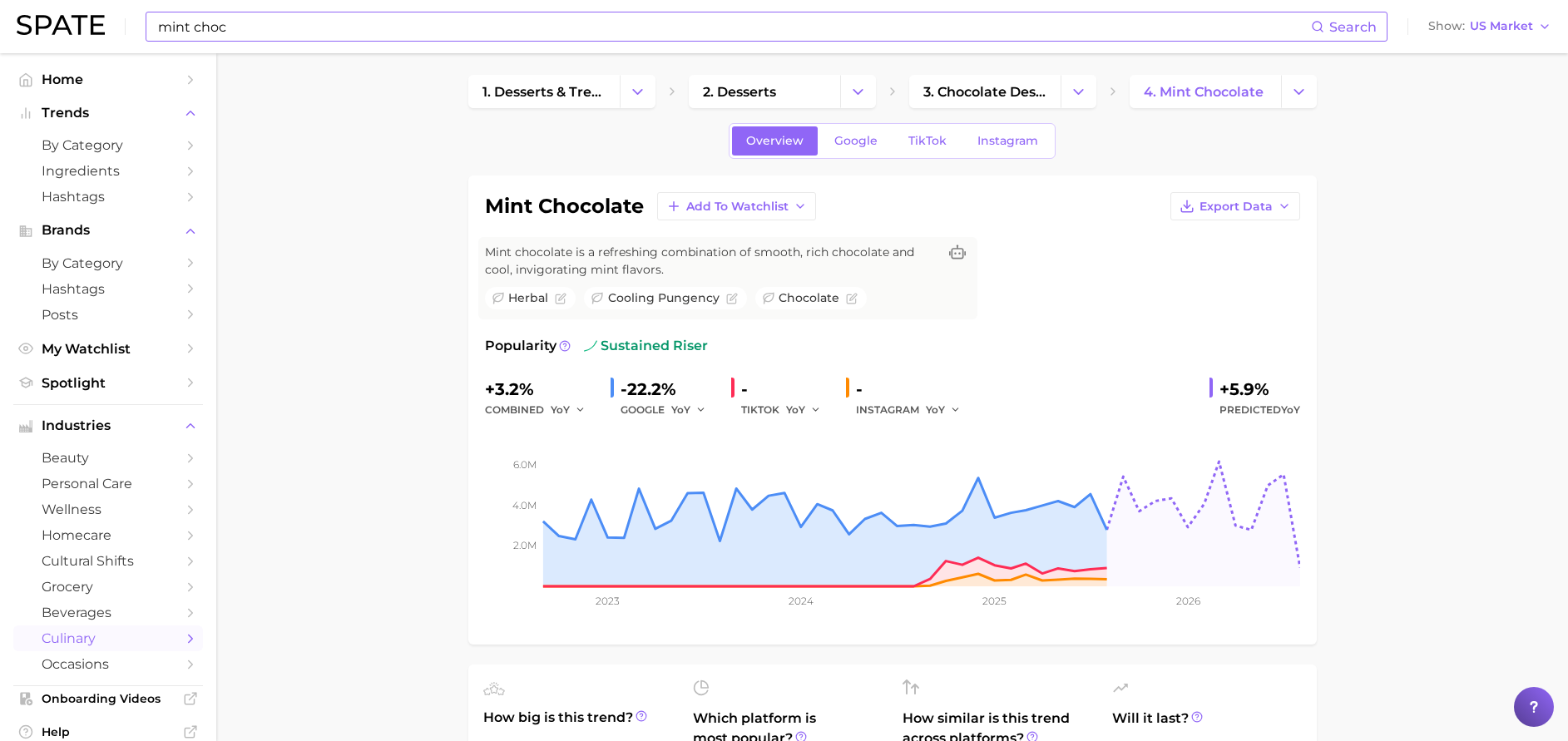
scroll to position [0, 0]
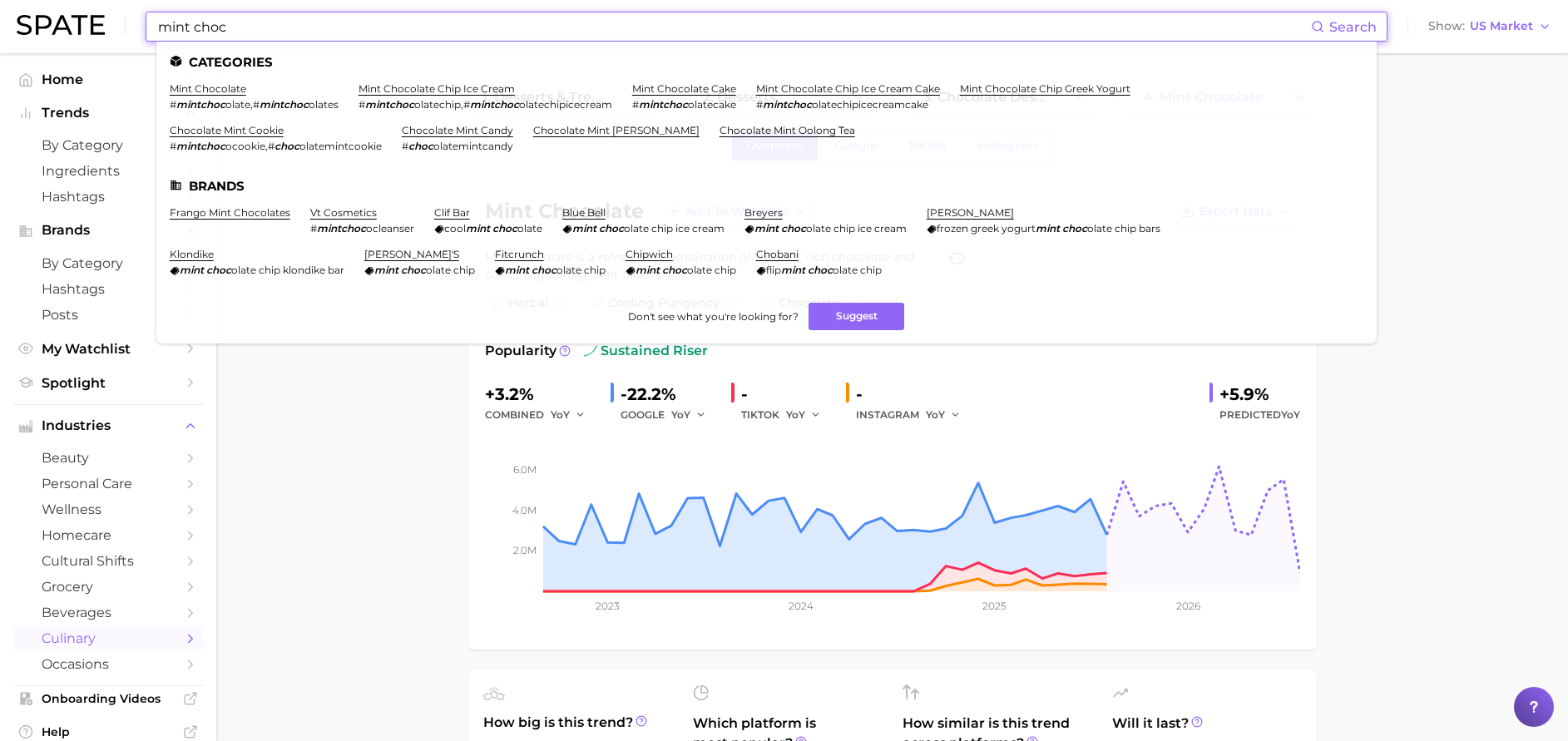
click at [520, 35] on input "mint choc" at bounding box center [734, 27] width 1155 height 29
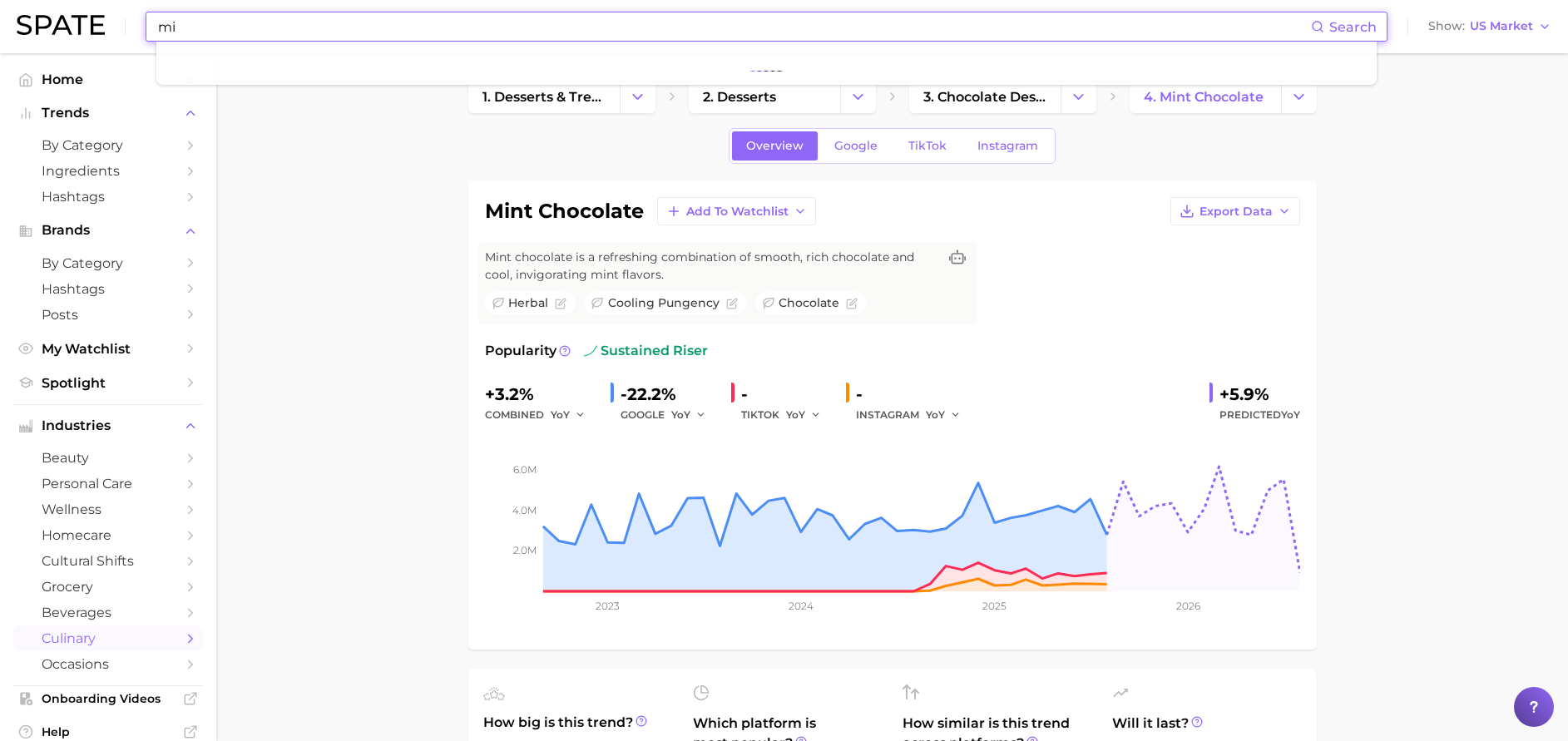
type input "m"
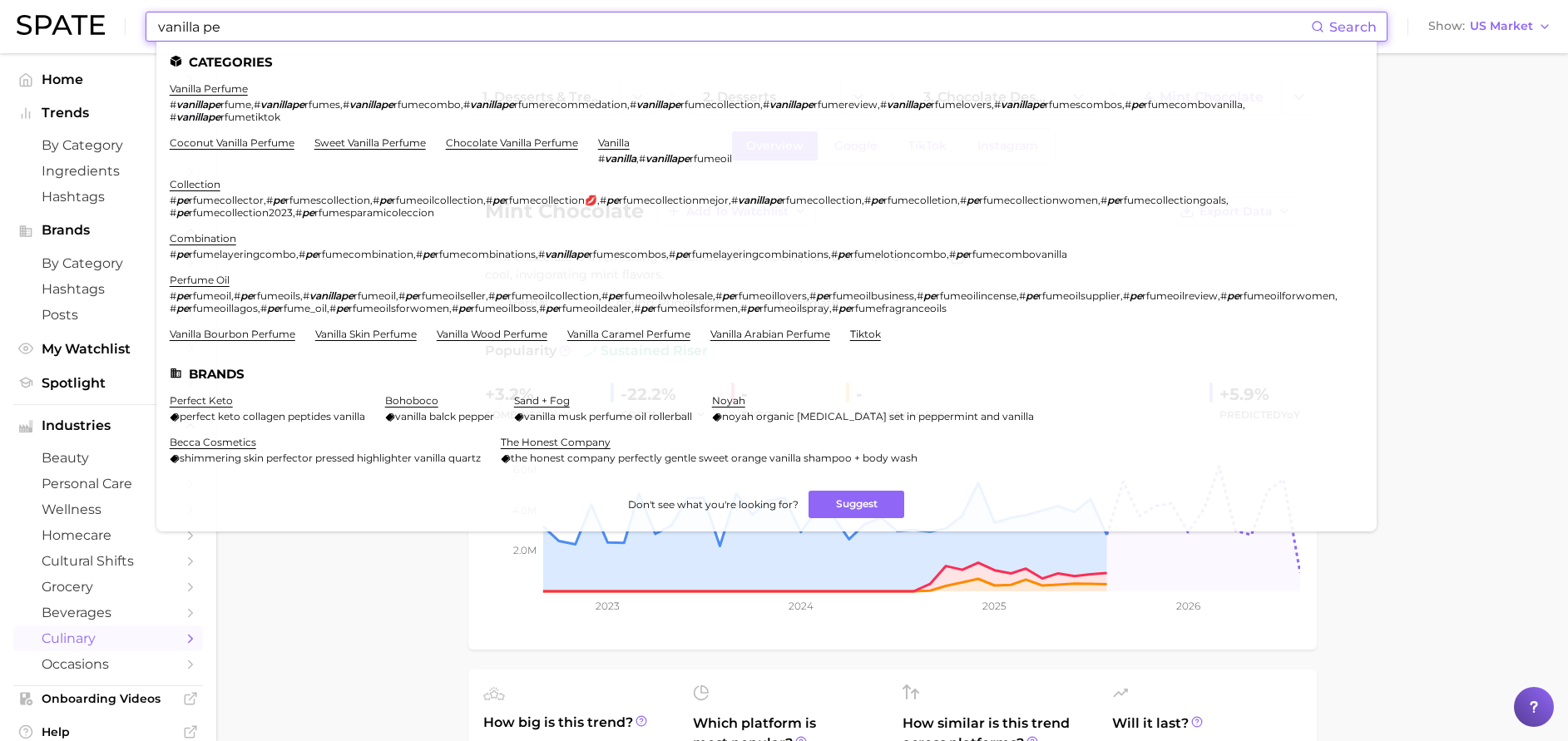
type input "vanilla pe"
click at [225, 95] on li "vanilla perfume # vanillape rfume , # vanillape rfumes , # vanillape rfumecombo…" at bounding box center [756, 102] width 1173 height 41
click at [209, 90] on link "vanilla perfume" at bounding box center [208, 89] width 78 height 13
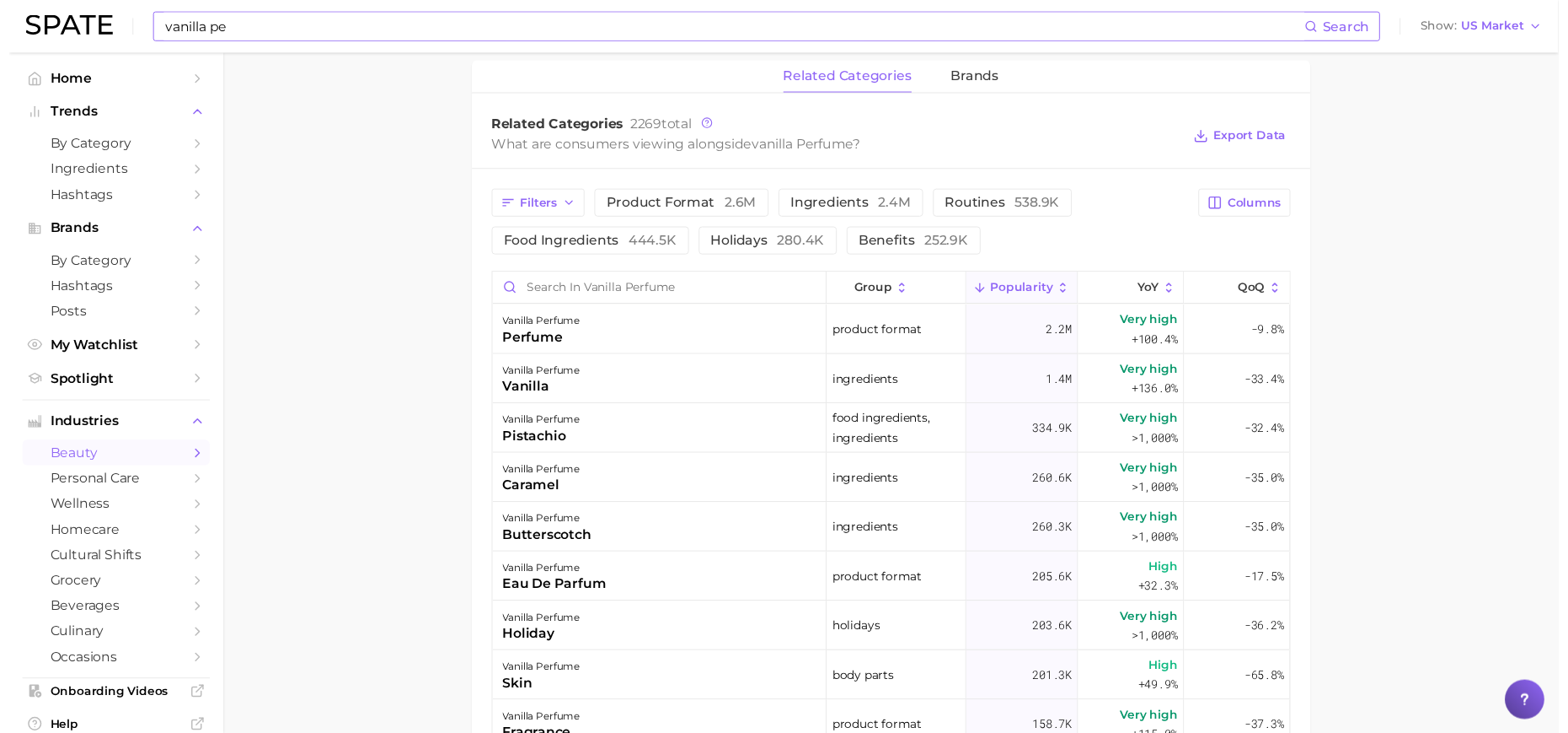
scroll to position [776, 0]
click at [701, 286] on input "Search in vanilla perfume" at bounding box center [665, 294] width 341 height 32
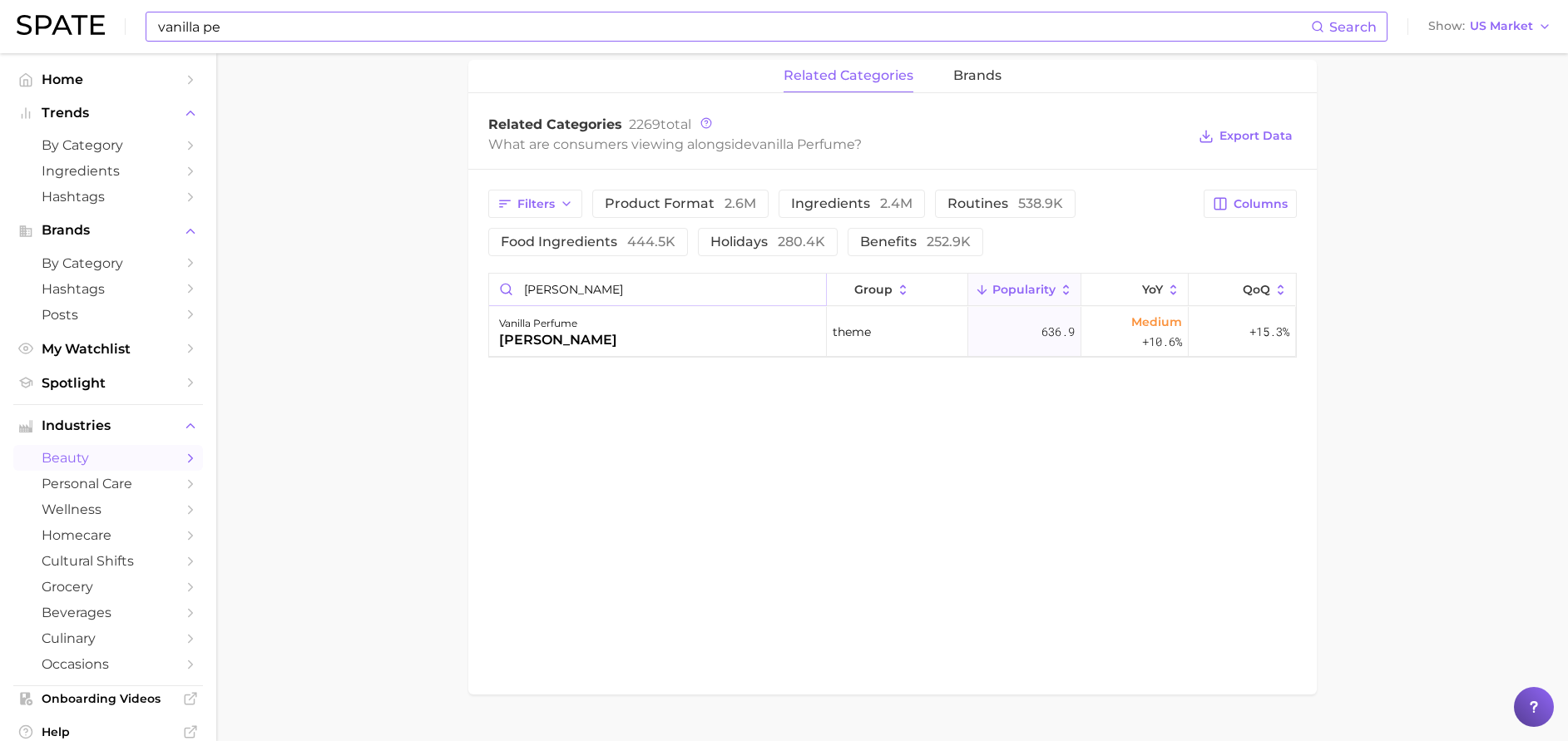
type input "[PERSON_NAME]"
